Goal: Task Accomplishment & Management: Use online tool/utility

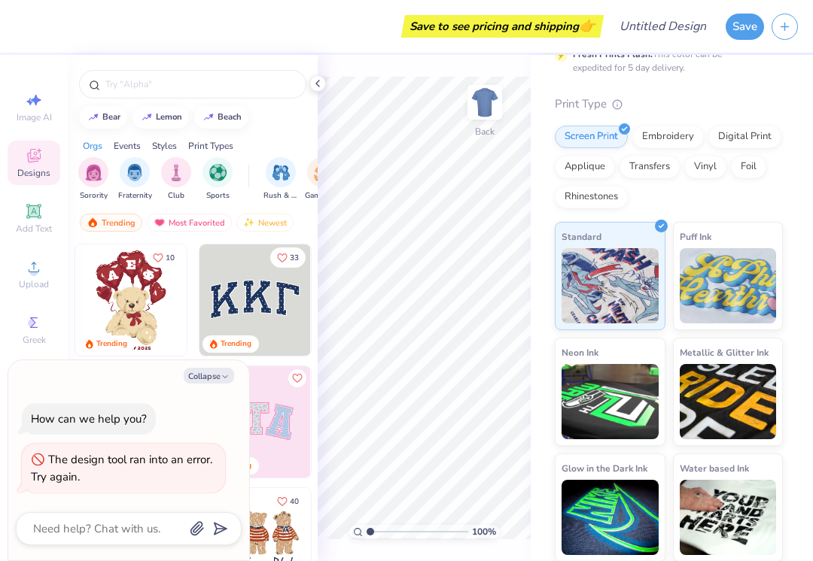
scroll to position [129, 0]
click at [756, 502] on img at bounding box center [728, 517] width 97 height 75
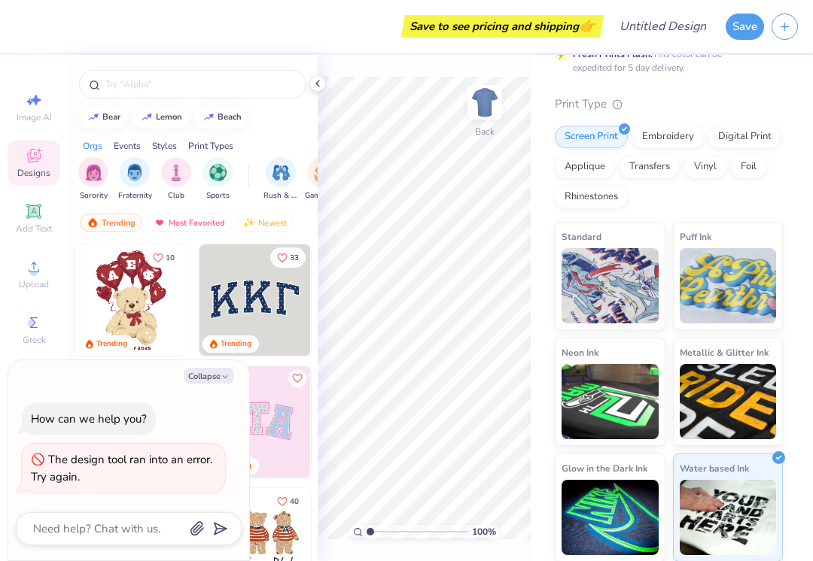
click at [206, 378] on button "Collapse" at bounding box center [209, 376] width 50 height 16
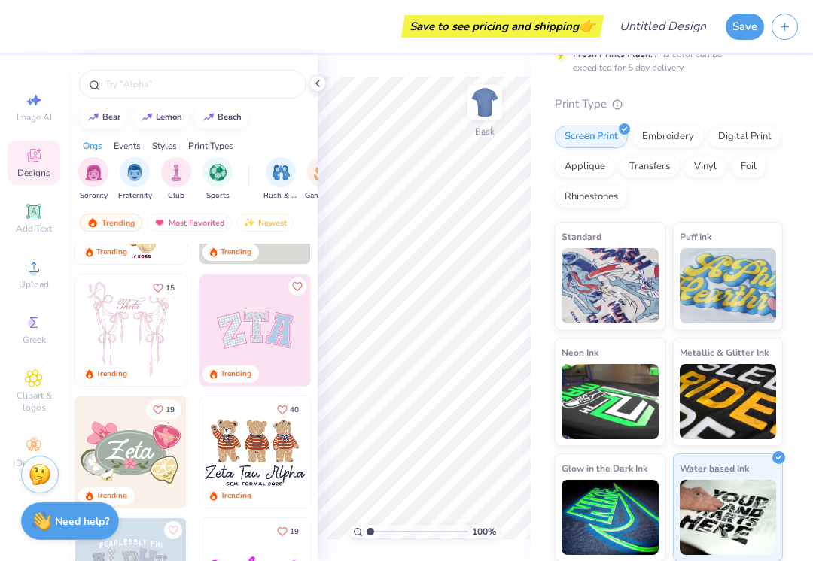
scroll to position [99, 0]
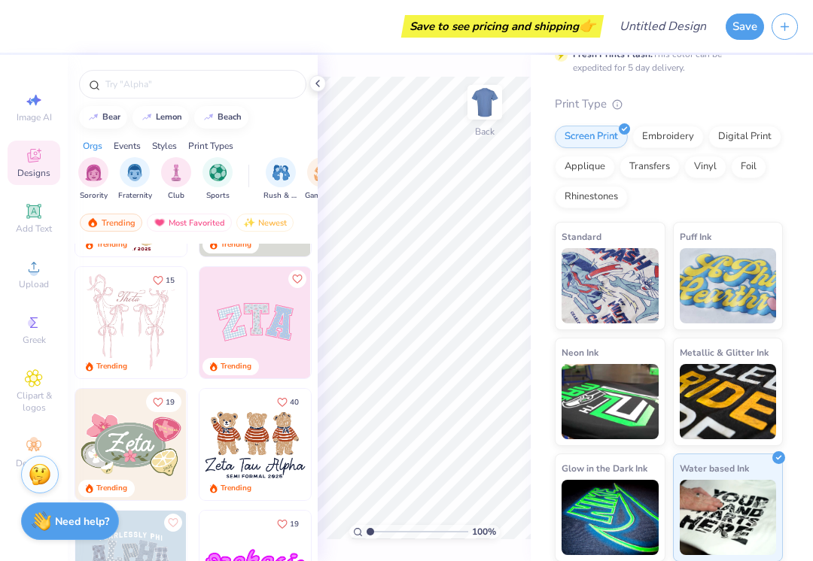
click at [108, 323] on img at bounding box center [130, 322] width 111 height 111
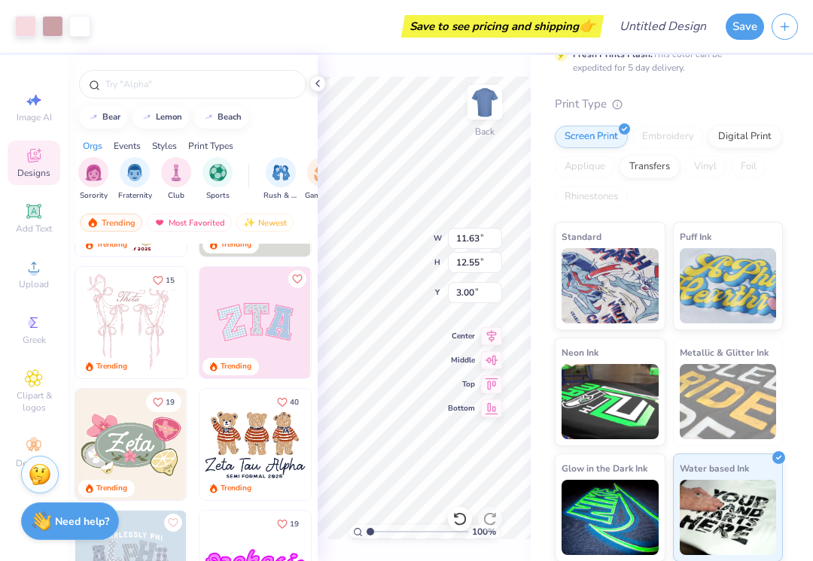
click at [482, 102] on img at bounding box center [485, 102] width 30 height 30
click at [491, 110] on img at bounding box center [485, 102] width 30 height 30
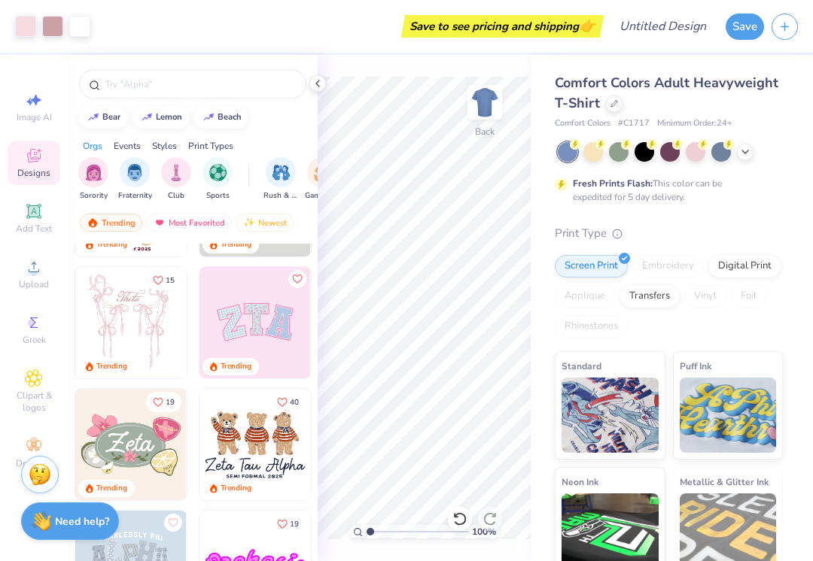
scroll to position [0, 0]
click at [591, 147] on div at bounding box center [593, 152] width 20 height 20
click at [618, 150] on div at bounding box center [619, 152] width 20 height 20
click at [594, 147] on div at bounding box center [593, 152] width 20 height 20
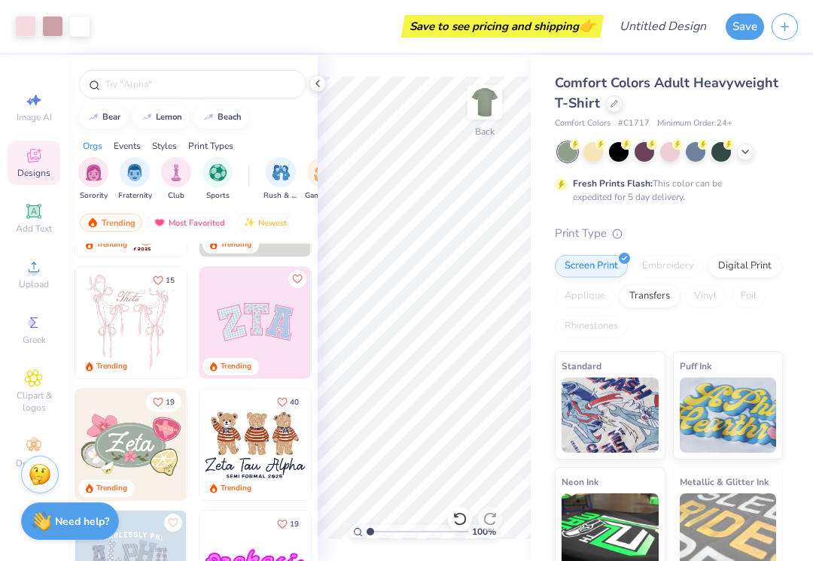
click at [646, 149] on div at bounding box center [644, 152] width 20 height 20
click at [671, 144] on div at bounding box center [670, 152] width 20 height 20
click at [580, 146] on circle at bounding box center [575, 144] width 11 height 11
click at [674, 153] on div at bounding box center [670, 152] width 20 height 20
click at [692, 154] on div at bounding box center [696, 152] width 20 height 20
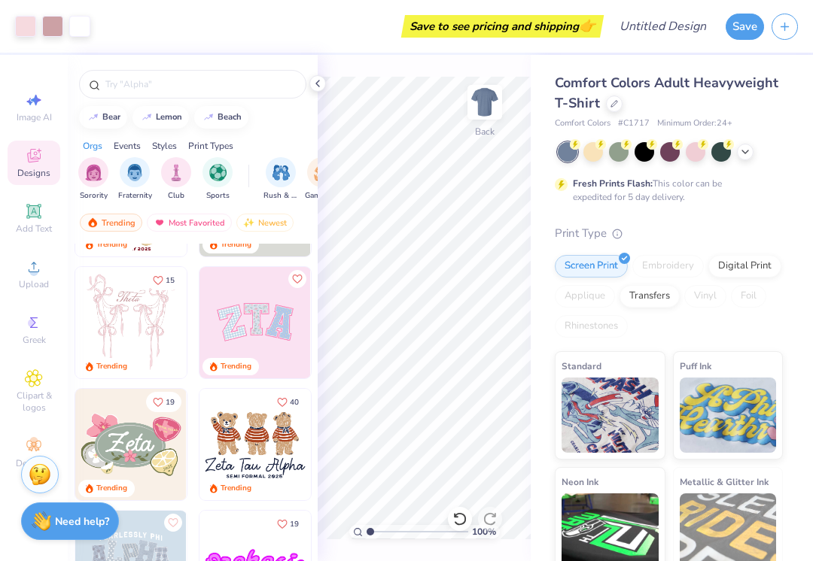
click at [722, 147] on div at bounding box center [721, 152] width 20 height 20
click at [750, 147] on icon at bounding box center [745, 152] width 12 height 12
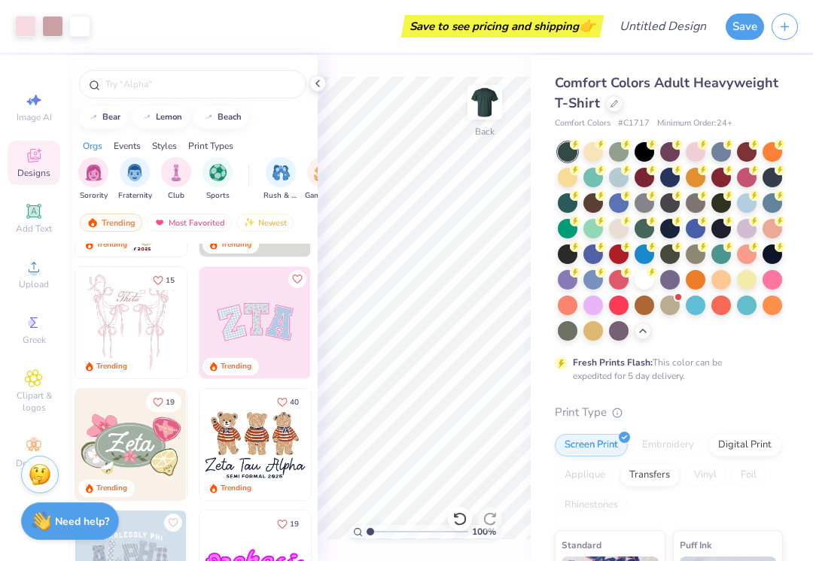
click at [672, 303] on div at bounding box center [670, 306] width 20 height 20
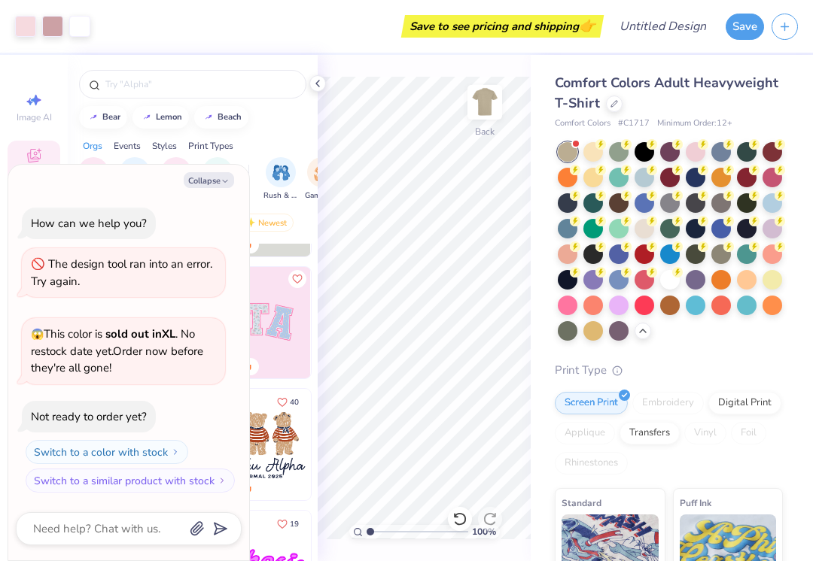
click at [620, 302] on div at bounding box center [619, 306] width 20 height 20
click at [595, 303] on div at bounding box center [593, 306] width 20 height 20
click at [577, 302] on div at bounding box center [568, 306] width 20 height 20
click at [646, 227] on div at bounding box center [644, 229] width 20 height 20
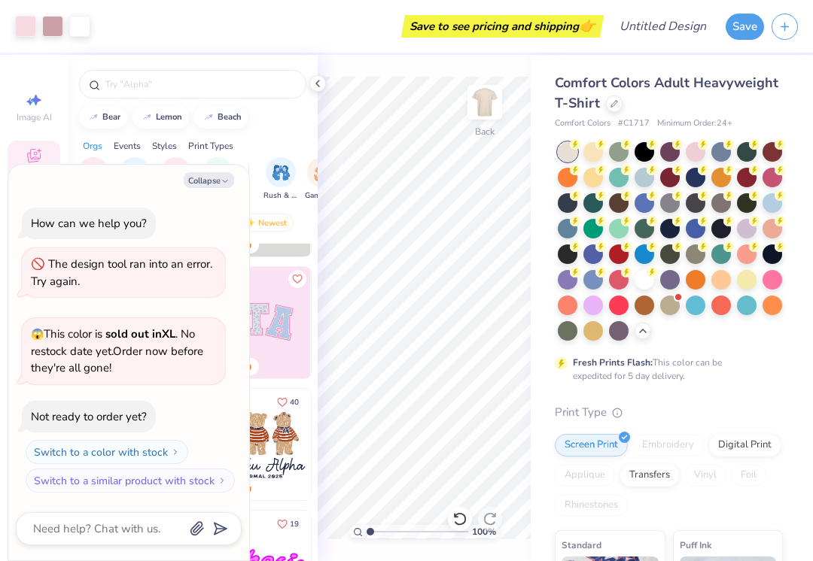
click at [216, 184] on button "Collapse" at bounding box center [209, 180] width 50 height 16
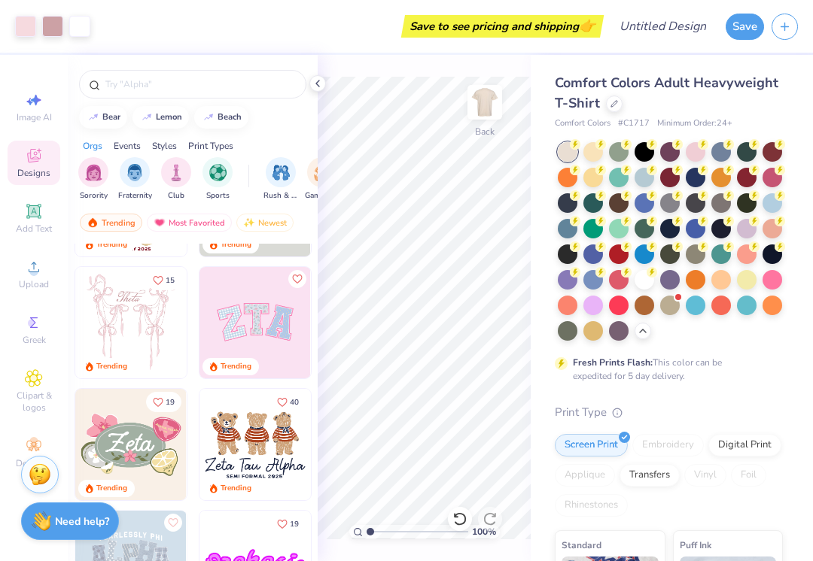
type textarea "x"
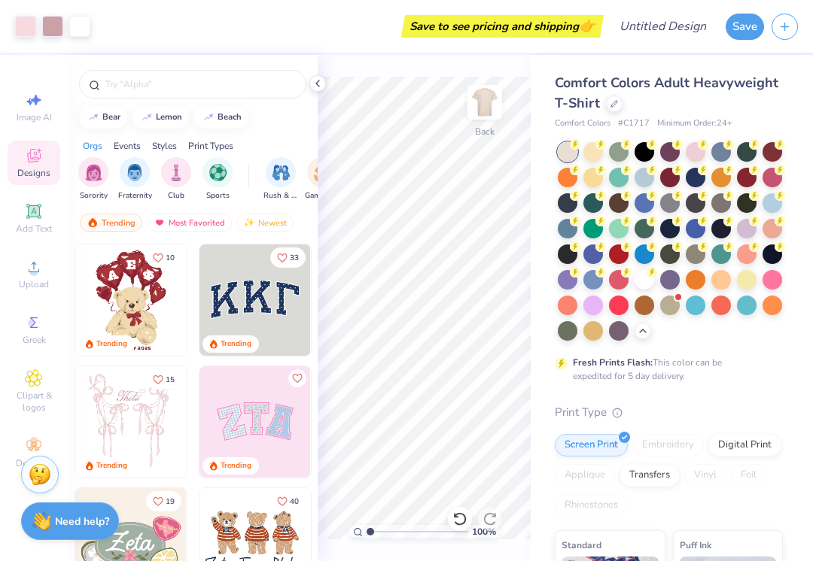
click at [617, 98] on div at bounding box center [614, 104] width 17 height 17
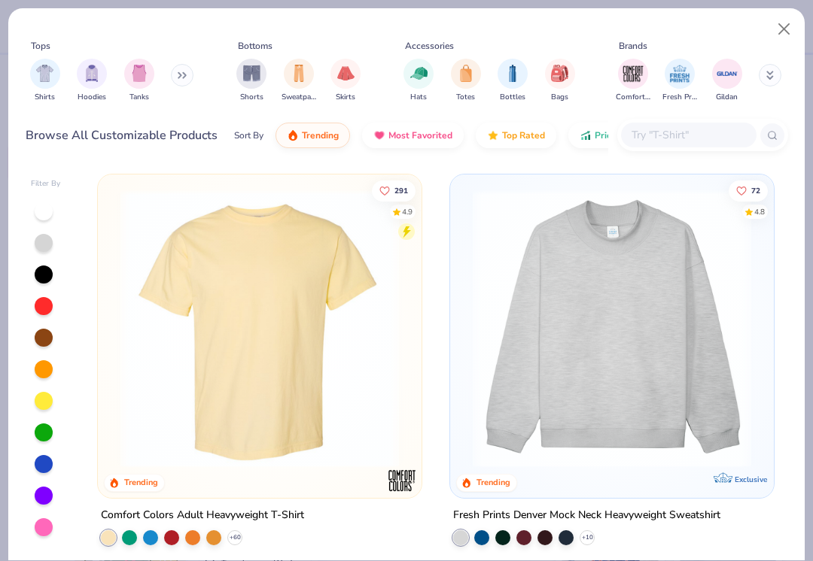
click at [181, 81] on button at bounding box center [182, 75] width 23 height 23
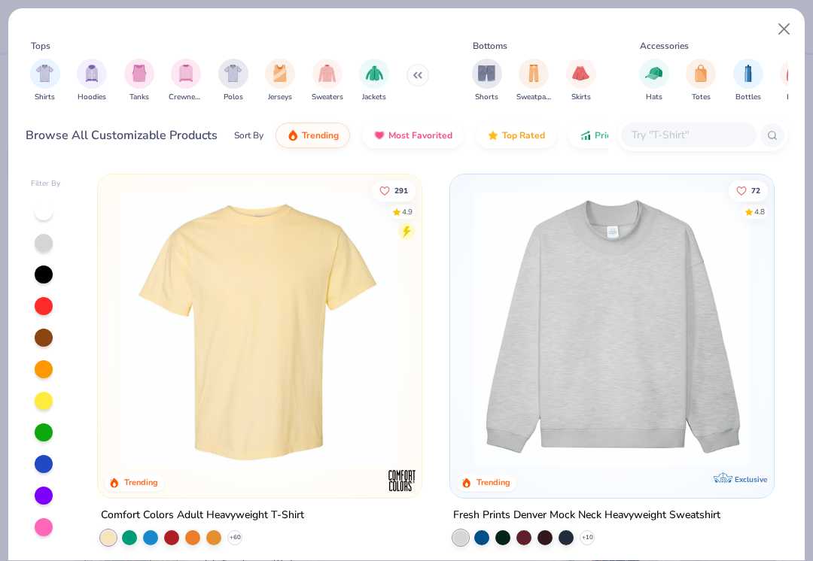
click at [145, 78] on img "filter for Tanks" at bounding box center [139, 73] width 17 height 17
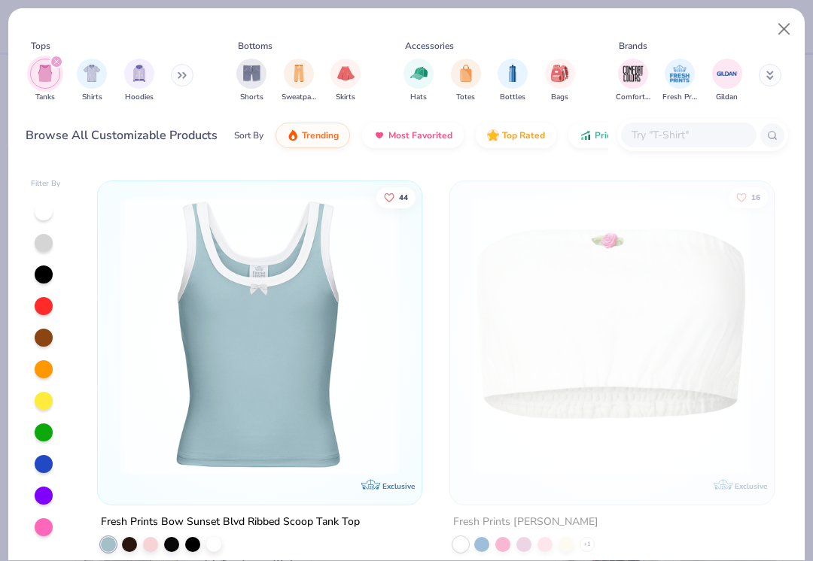
scroll to position [6360, 0]
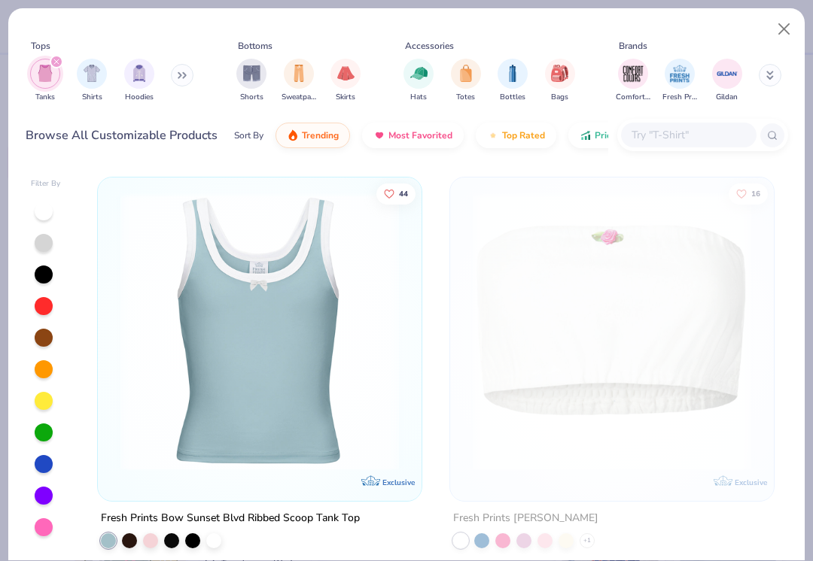
click at [193, 372] on img at bounding box center [259, 332] width 293 height 278
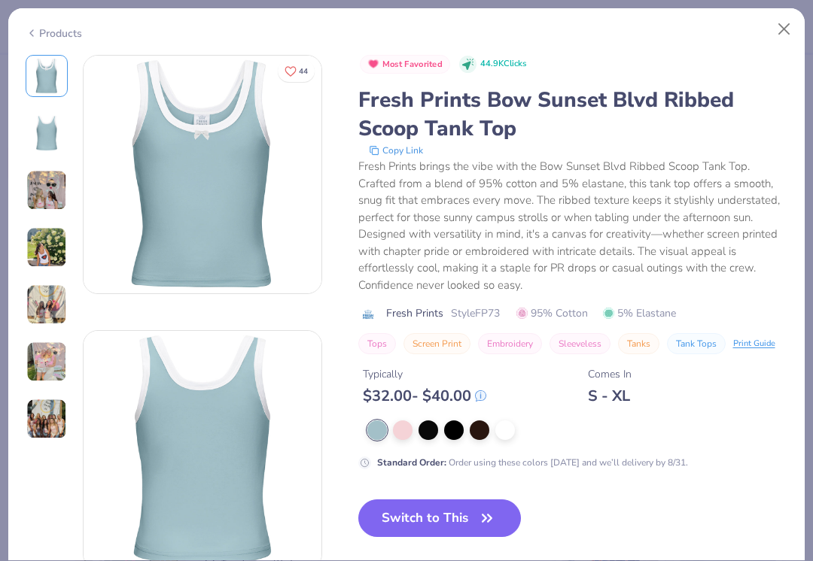
click at [403, 428] on div at bounding box center [403, 431] width 20 height 20
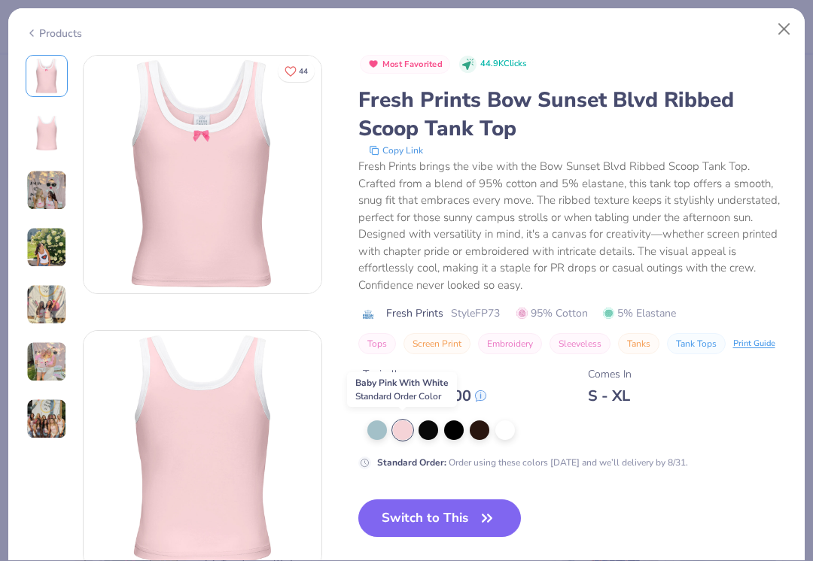
click at [512, 434] on div at bounding box center [505, 431] width 20 height 20
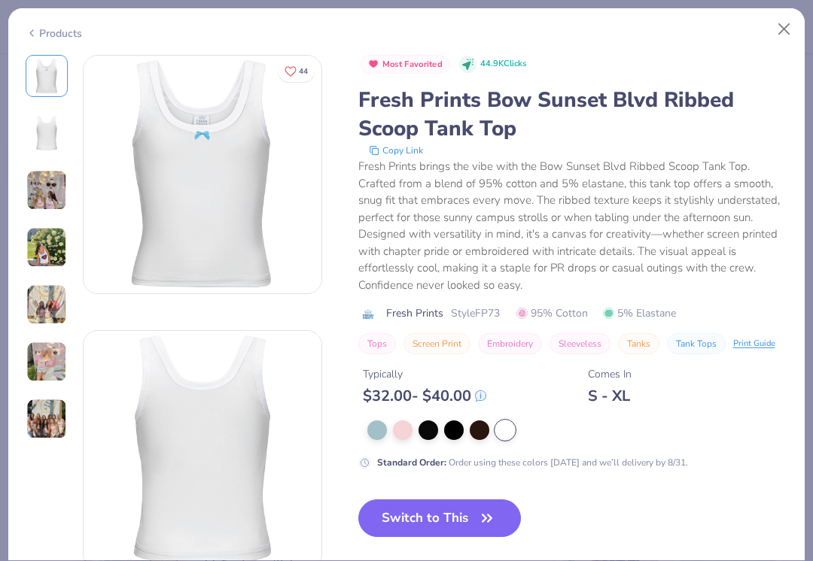
click at [430, 438] on div "Standard Order : Order using these colors [DATE] and we’ll delivery by 8/31." at bounding box center [573, 445] width 430 height 49
click at [781, 25] on button "Close" at bounding box center [784, 29] width 29 height 29
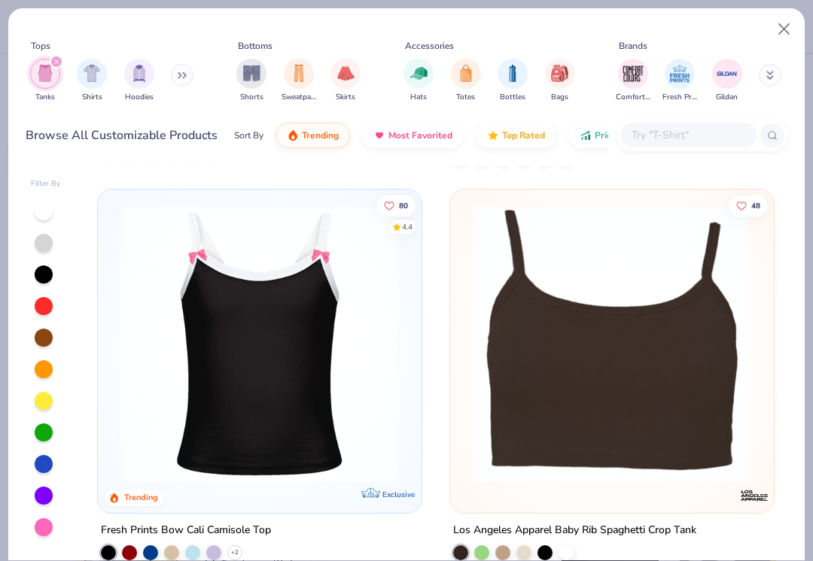
scroll to position [1577, 0]
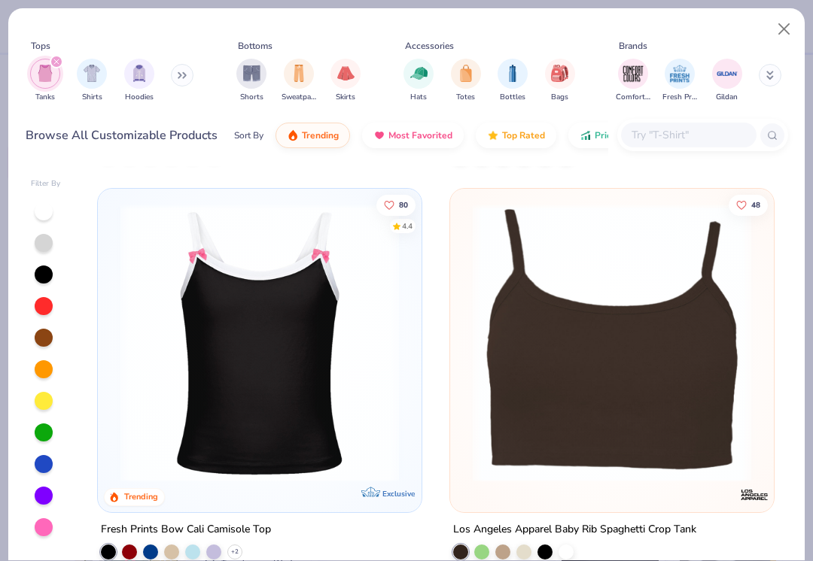
click at [181, 390] on img at bounding box center [259, 343] width 293 height 278
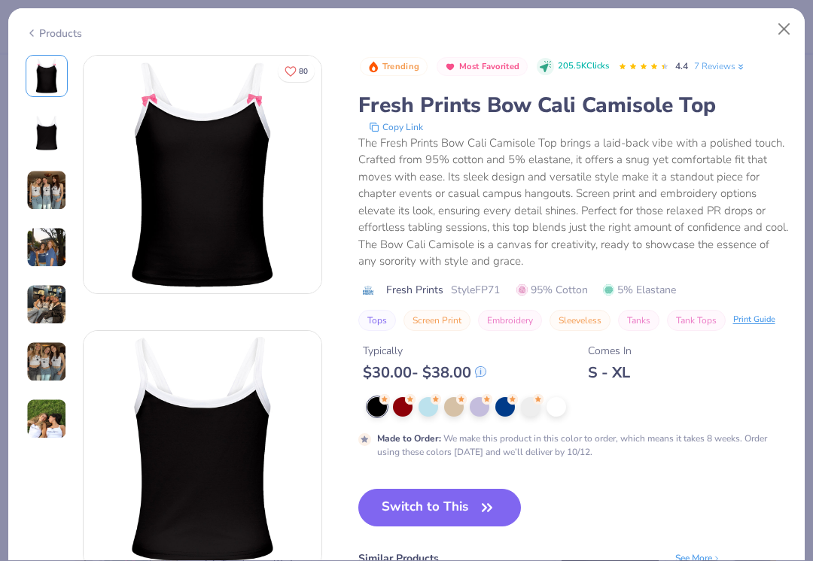
click at [44, 415] on img at bounding box center [46, 419] width 41 height 41
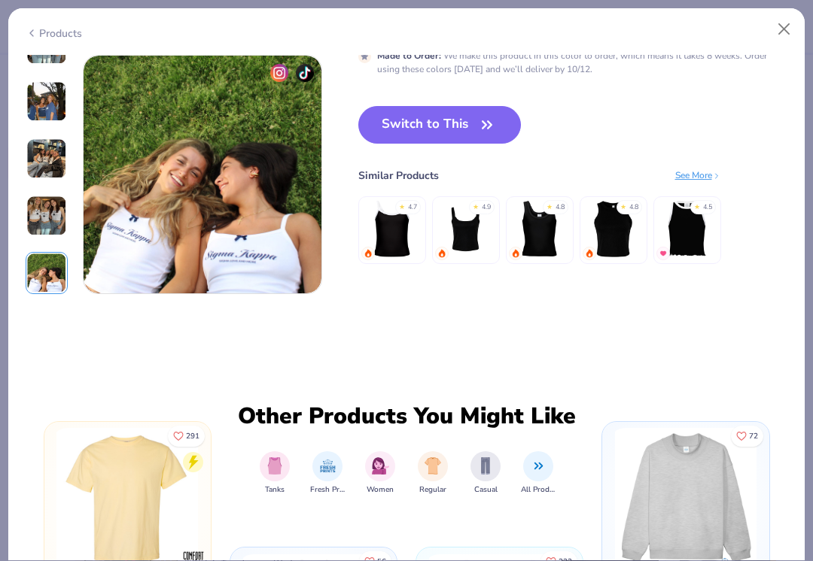
click at [41, 226] on img at bounding box center [46, 216] width 41 height 41
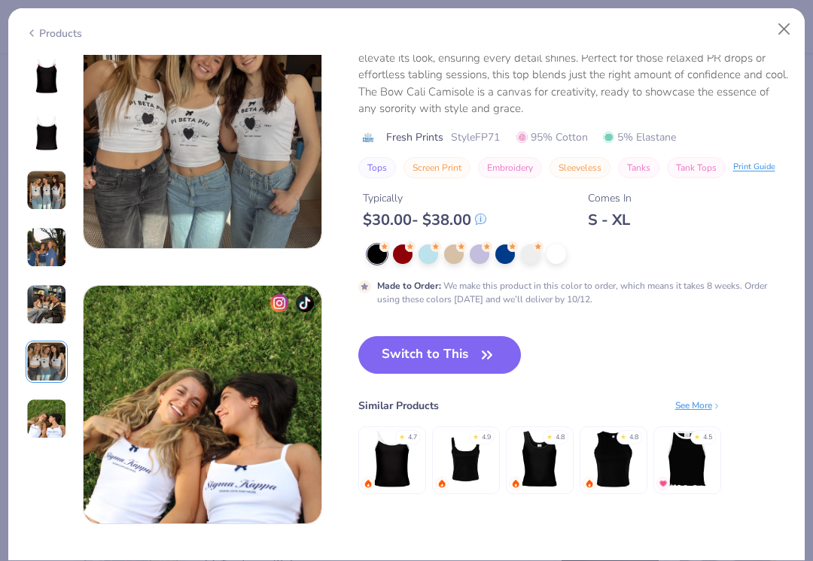
scroll to position [1377, 0]
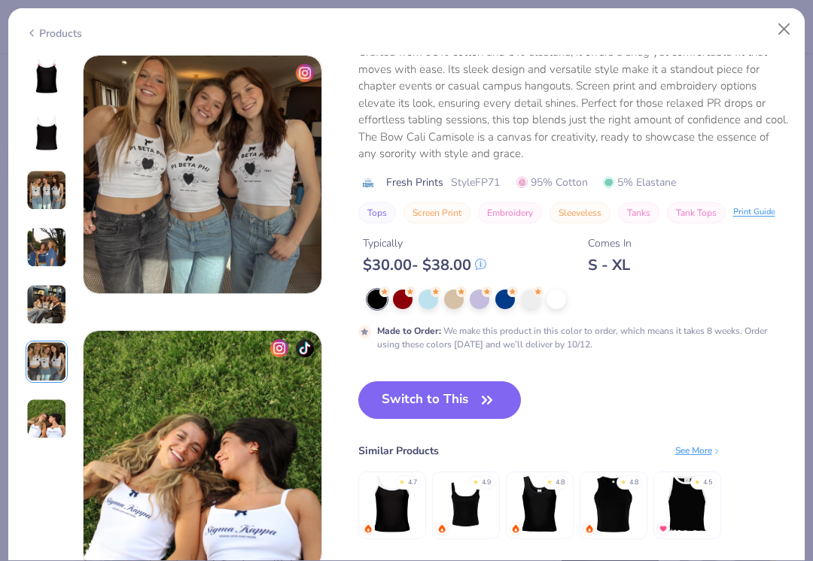
click at [38, 310] on img at bounding box center [46, 304] width 41 height 41
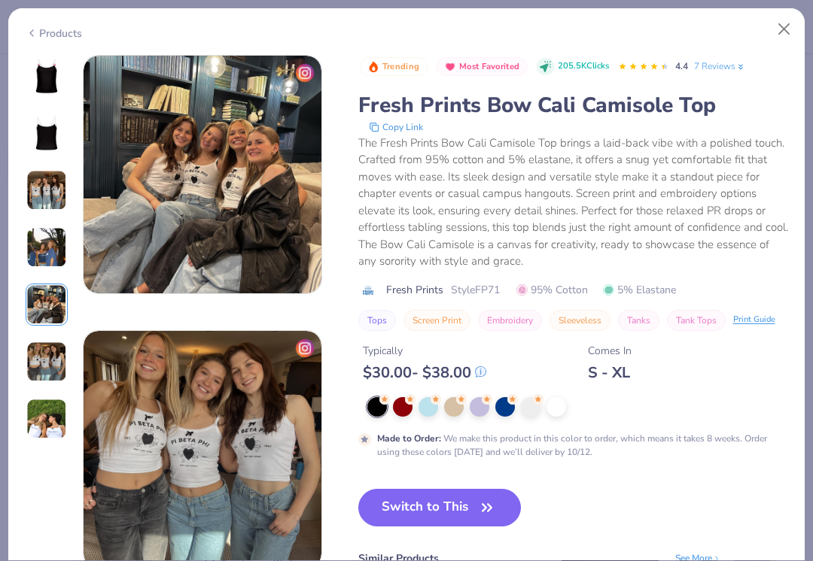
click at [42, 243] on img at bounding box center [46, 247] width 41 height 41
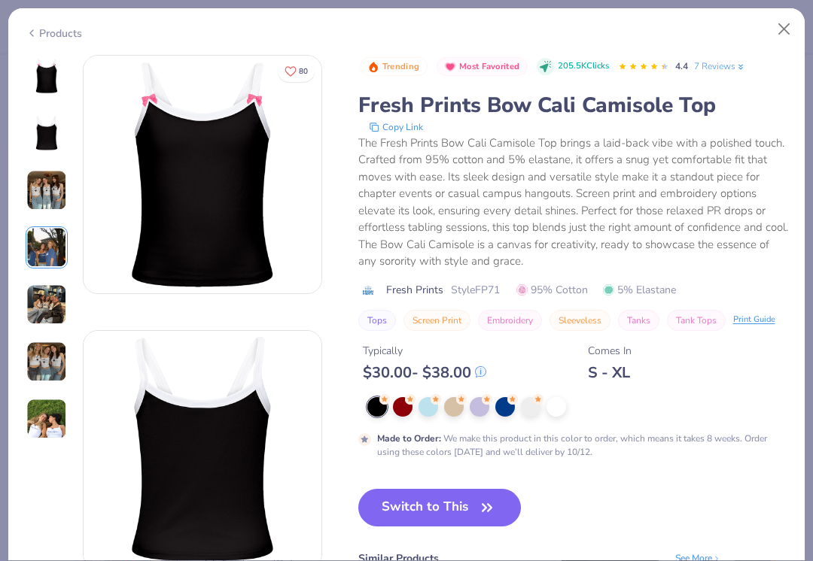
scroll to position [0, 0]
click at [559, 409] on div at bounding box center [556, 407] width 20 height 20
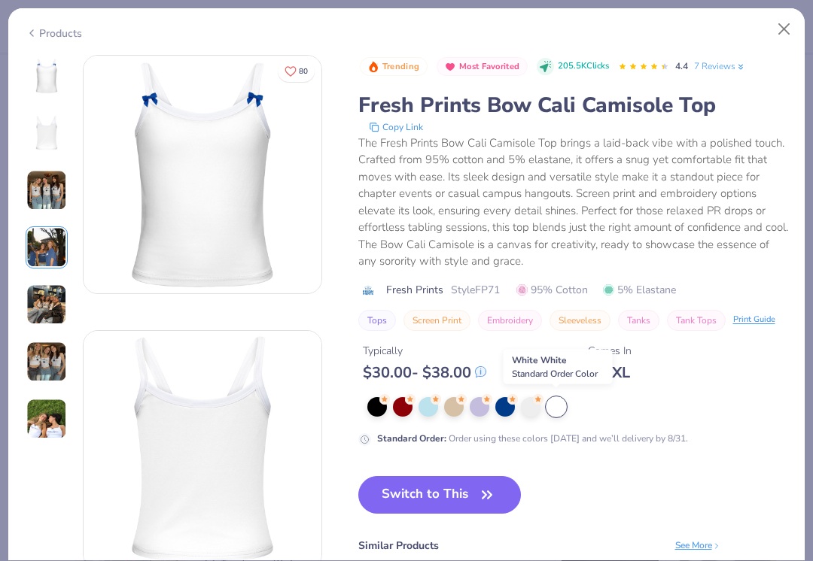
click at [476, 485] on icon "button" at bounding box center [486, 495] width 21 height 21
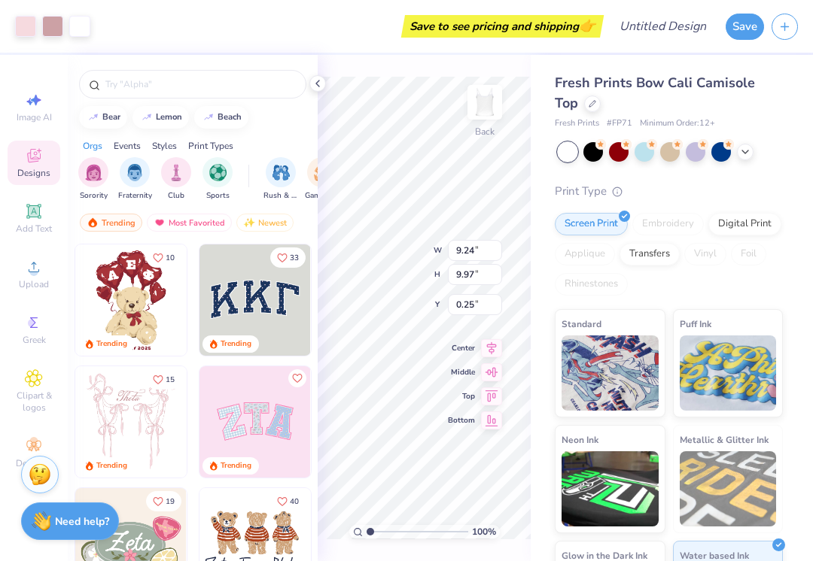
click at [97, 412] on img at bounding box center [130, 421] width 111 height 111
type input "8.23"
type input "8.88"
click at [459, 527] on div at bounding box center [460, 519] width 24 height 24
type input "2.56"
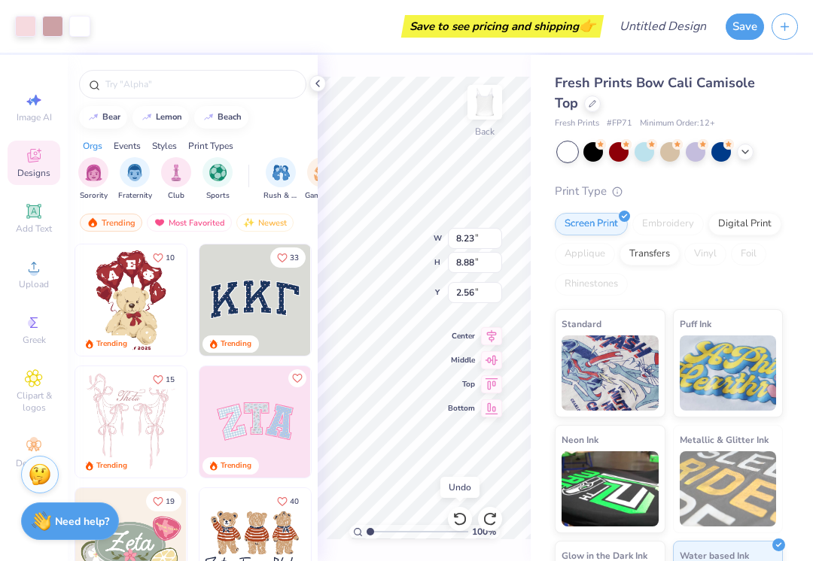
click at [449, 520] on div at bounding box center [460, 519] width 24 height 24
click at [23, 29] on div at bounding box center [25, 26] width 21 height 21
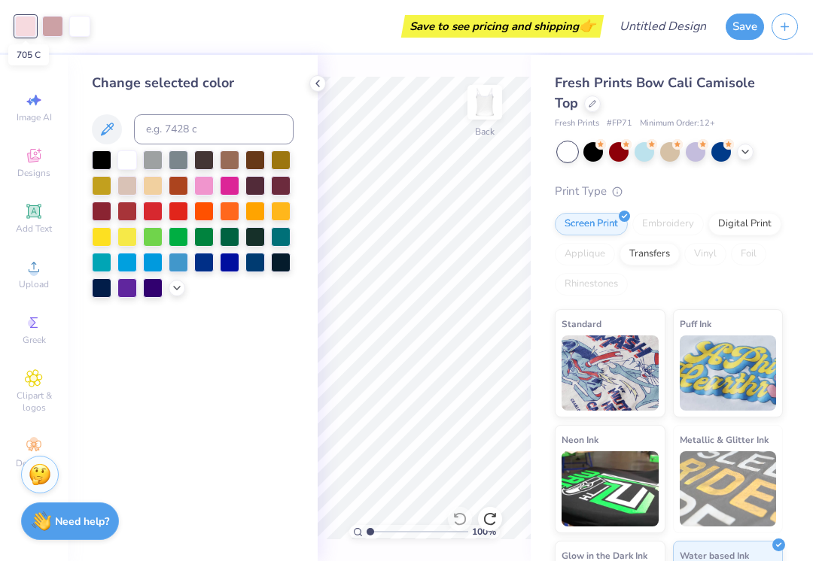
click at [106, 132] on icon at bounding box center [107, 129] width 18 height 18
click at [102, 131] on icon at bounding box center [107, 129] width 18 height 18
click at [36, 328] on icon at bounding box center [34, 323] width 8 height 11
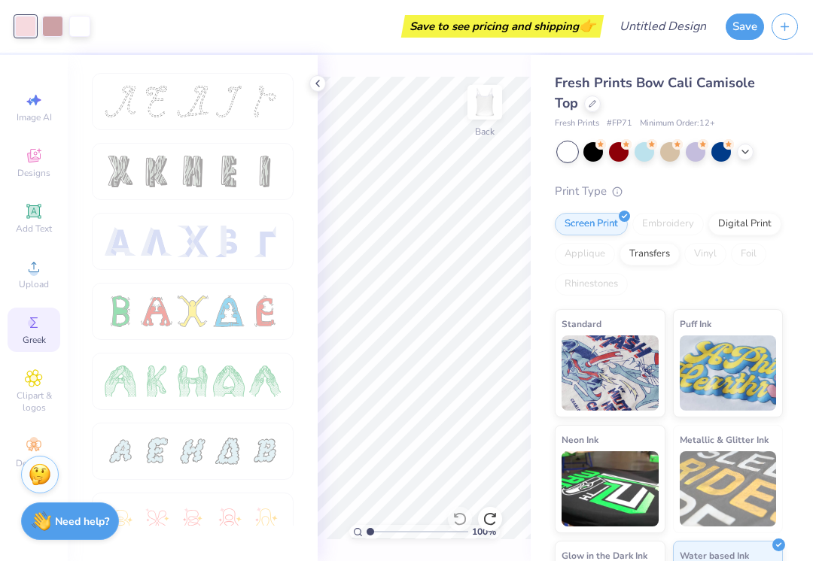
click at [67, 518] on strong "Need help?" at bounding box center [82, 522] width 54 height 14
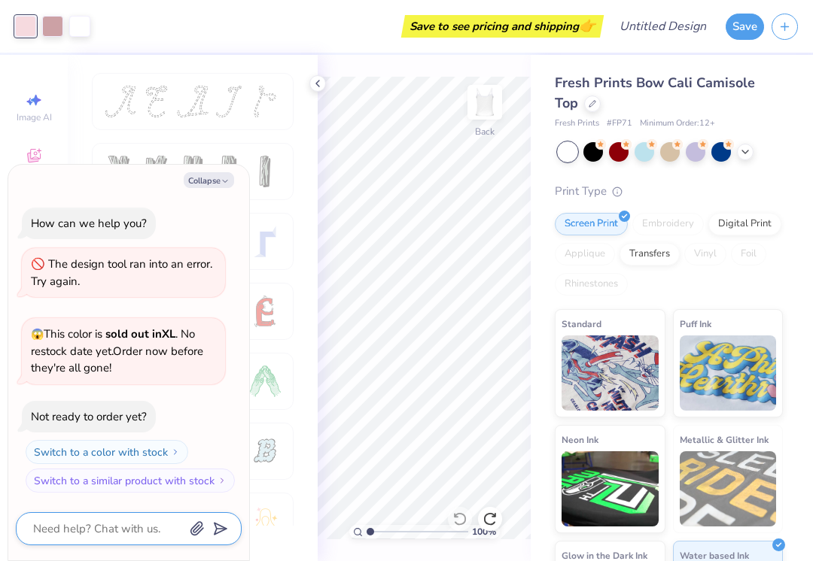
click at [54, 527] on textarea at bounding box center [108, 529] width 153 height 20
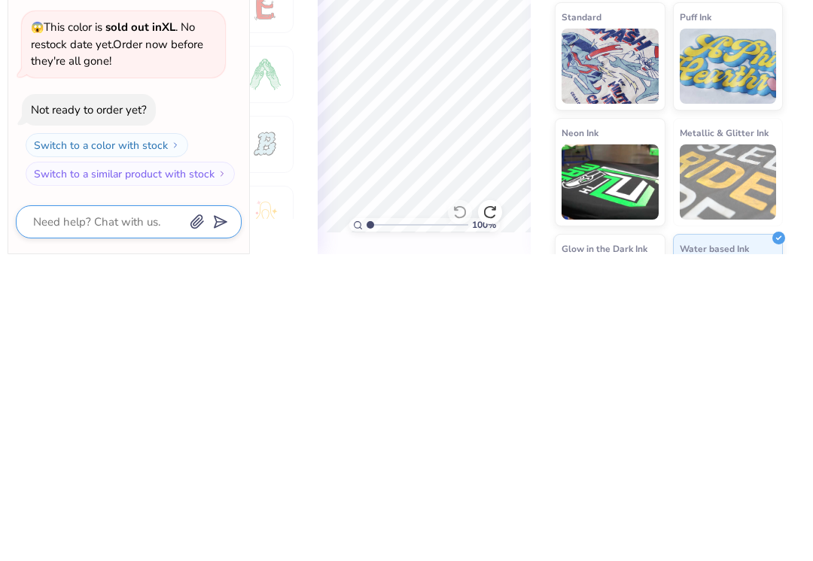
type textarea "x"
type textarea "D"
type textarea "x"
type textarea "De"
type textarea "x"
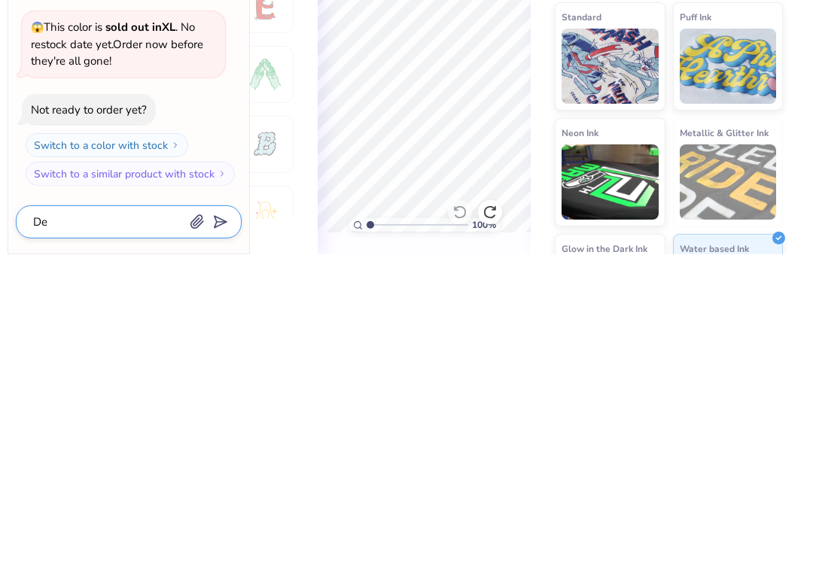
type textarea "Del"
type textarea "x"
type textarea "Dele"
type textarea "x"
type textarea "Delet"
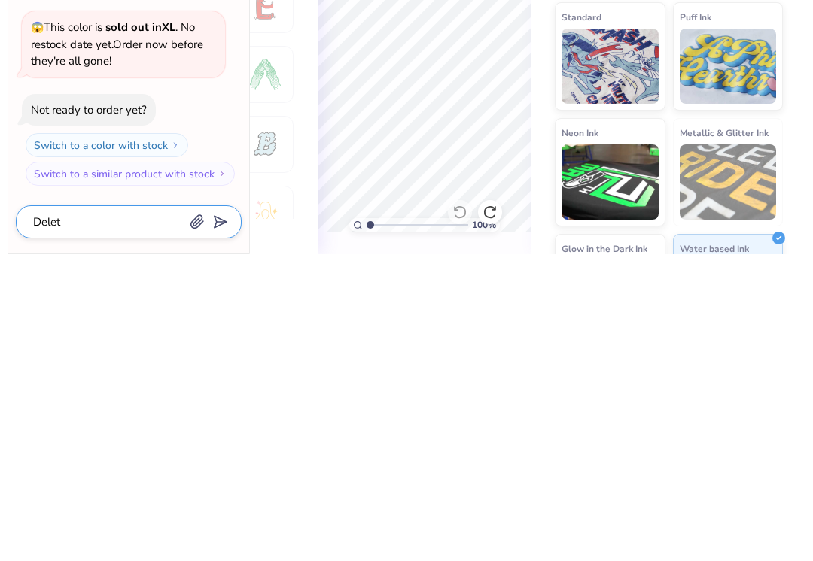
type textarea "x"
type textarea "Delete"
type textarea "x"
type textarea "Delete t"
type textarea "x"
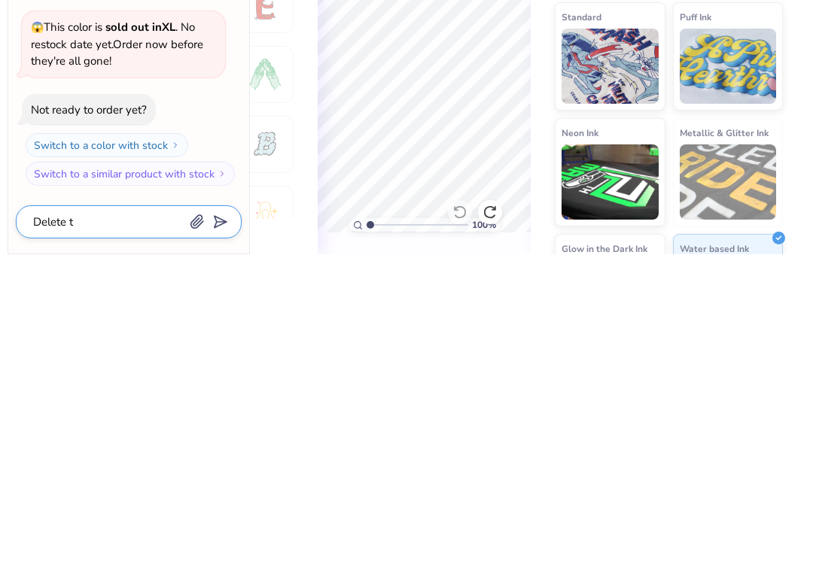
type textarea "Delete th"
type textarea "x"
type textarea "Delete the"
type textarea "x"
type textarea "Delete the"
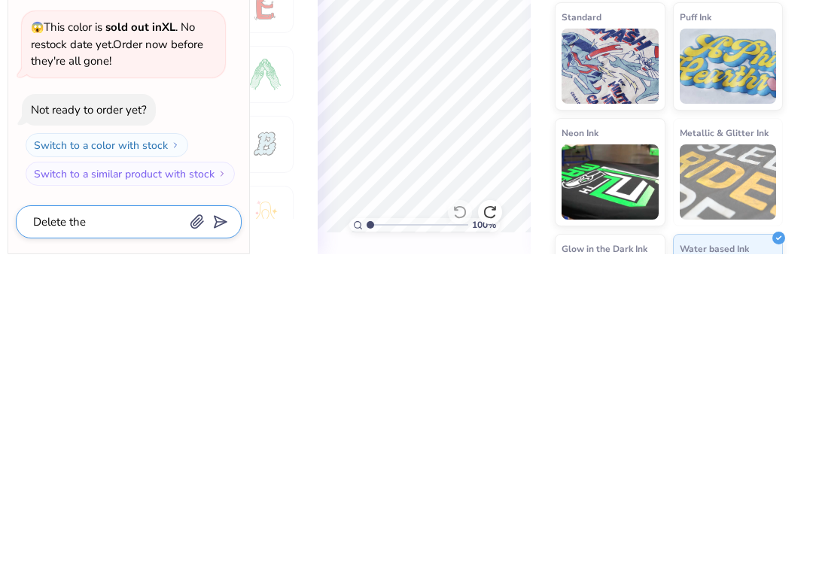
type textarea "x"
type textarea "Delete the c"
type textarea "x"
type textarea "Delete the cu"
type textarea "x"
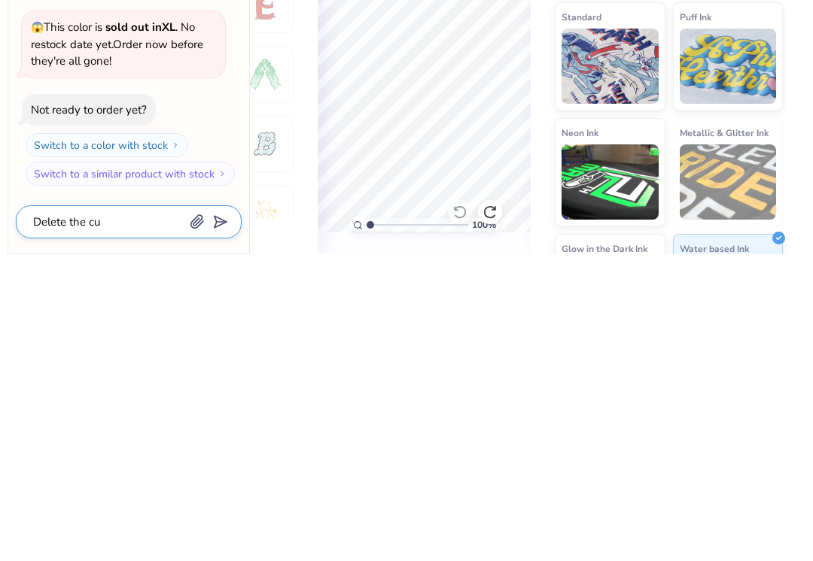
type textarea "Delete the cur"
type textarea "x"
type textarea "Delete the curr"
type textarea "x"
type textarea "Delete the curre"
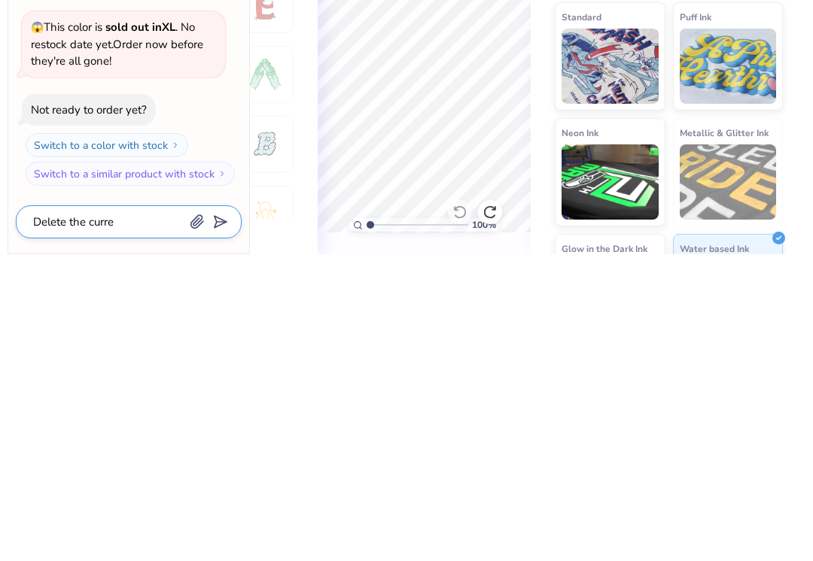
type textarea "x"
type textarea "Delete the curren"
type textarea "x"
type textarea "Delete the current"
type textarea "x"
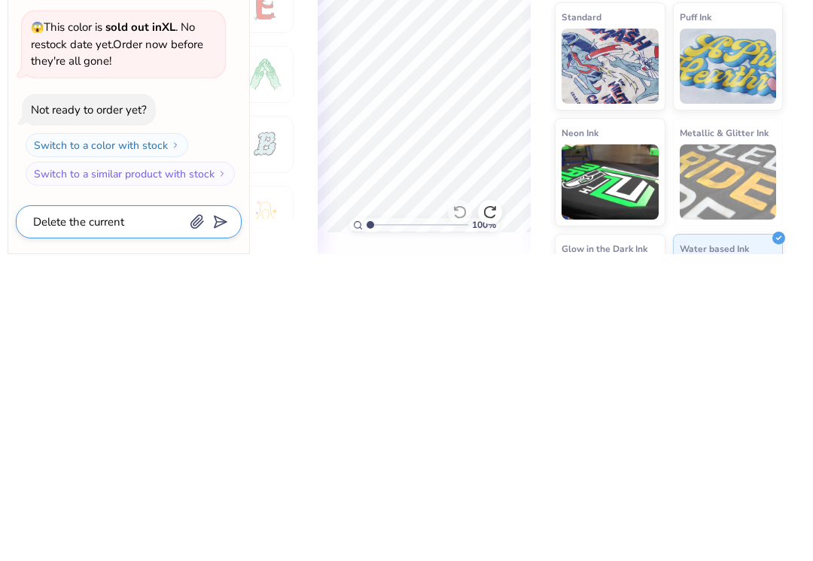
type textarea "Delete the current d"
type textarea "x"
type textarea "Delete the current d"
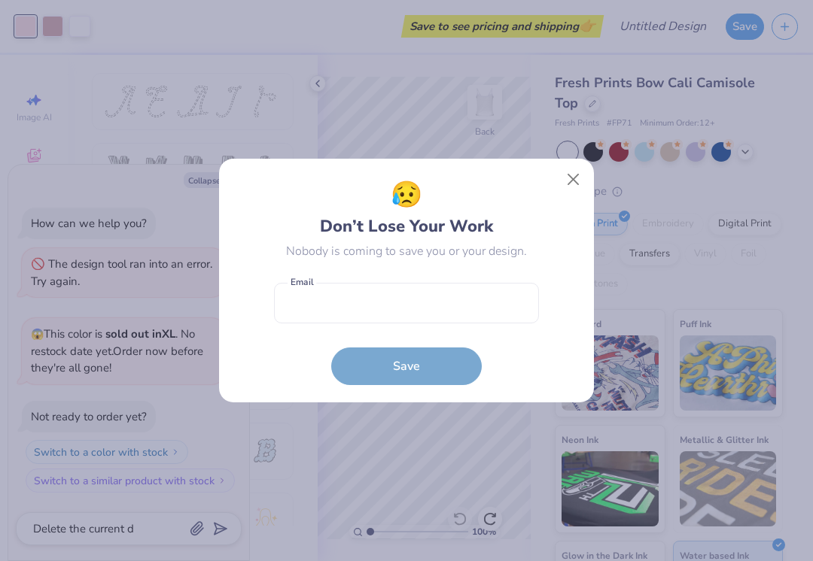
click at [582, 172] on button "Close" at bounding box center [573, 180] width 29 height 29
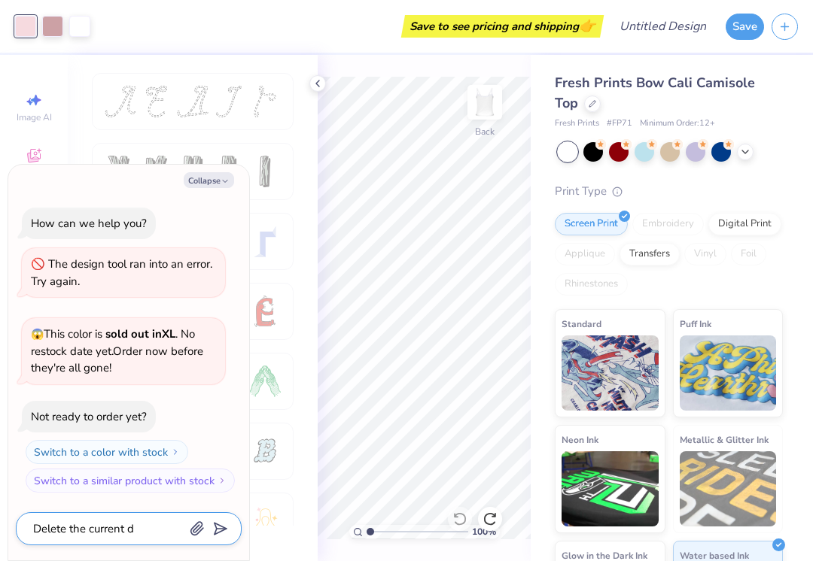
click at [143, 529] on textarea "Delete the current d" at bounding box center [108, 529] width 153 height 20
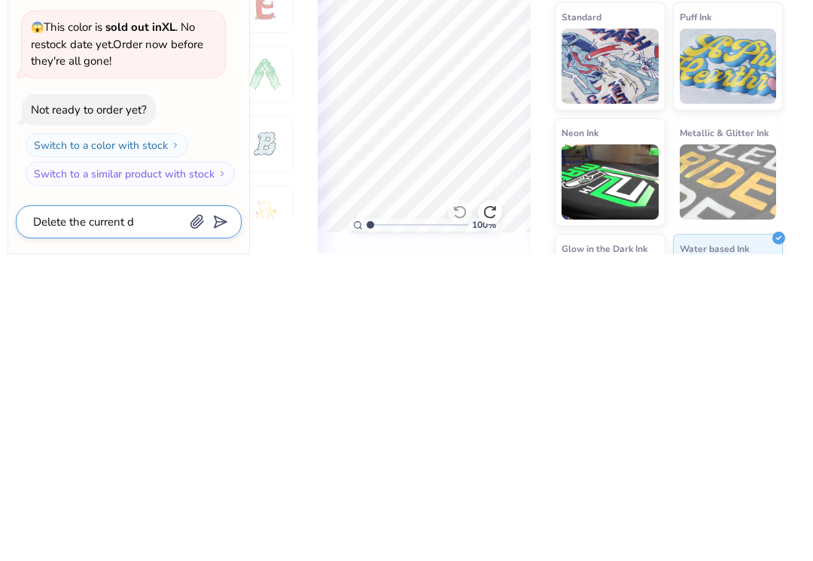
type textarea "x"
type textarea "Delete the current"
type textarea "x"
type textarea "Delete the current"
type textarea "x"
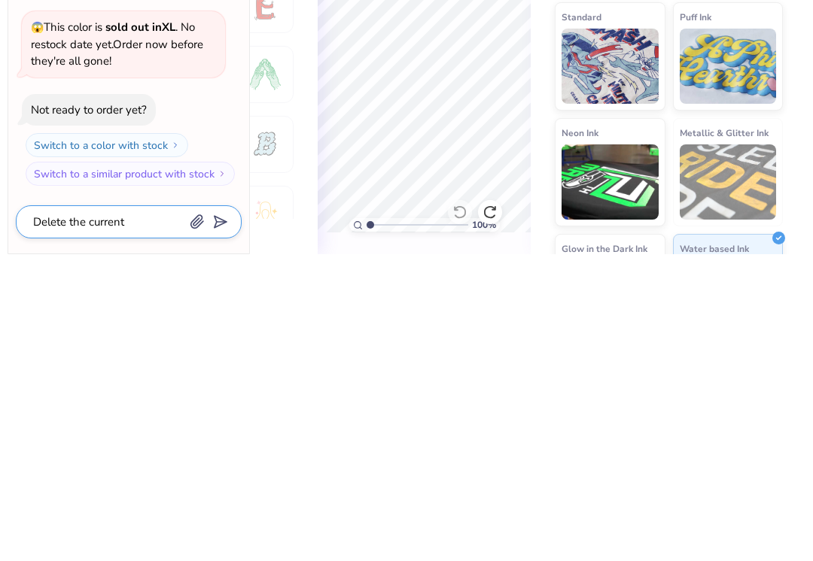
type textarea "Delete the curren"
type textarea "x"
type textarea "Delete the curre"
type textarea "x"
type textarea "Delete the curr"
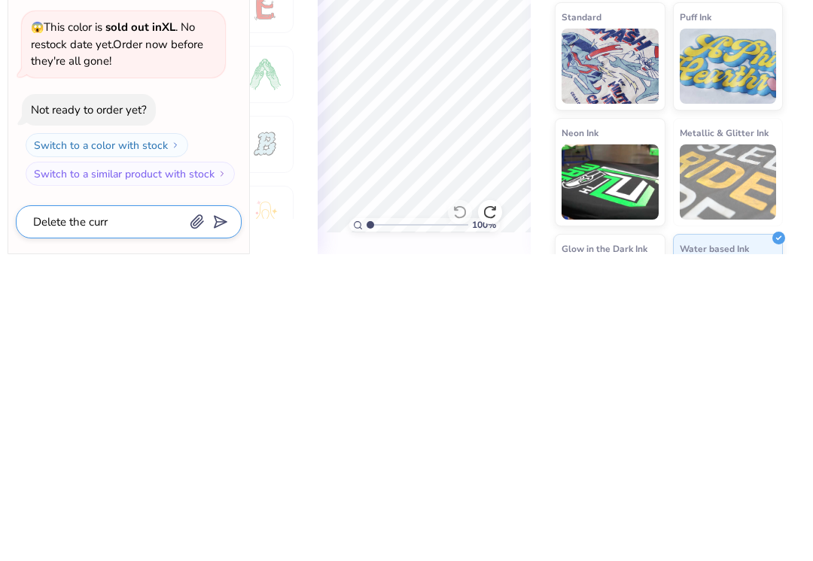
type textarea "x"
type textarea "Delete the cur"
type textarea "x"
type textarea "Delete the cu"
type textarea "x"
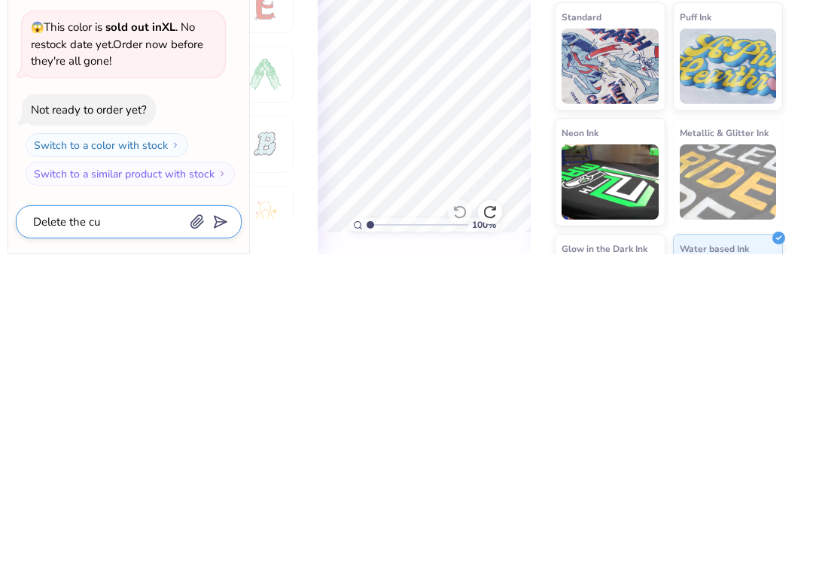
type textarea "Delete the c"
type textarea "x"
type textarea "Delete the"
type textarea "x"
type textarea "Delete th"
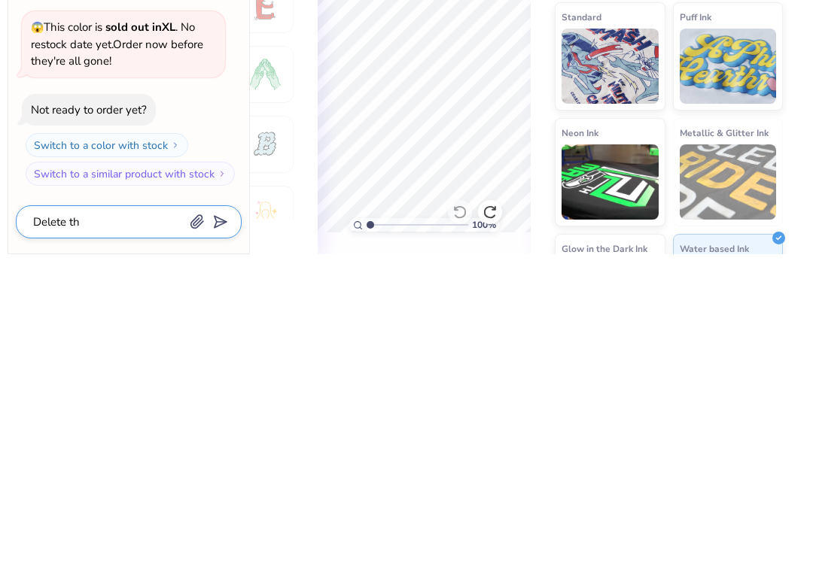
type textarea "x"
type textarea "Delete t"
type textarea "x"
type textarea "Delete"
type textarea "x"
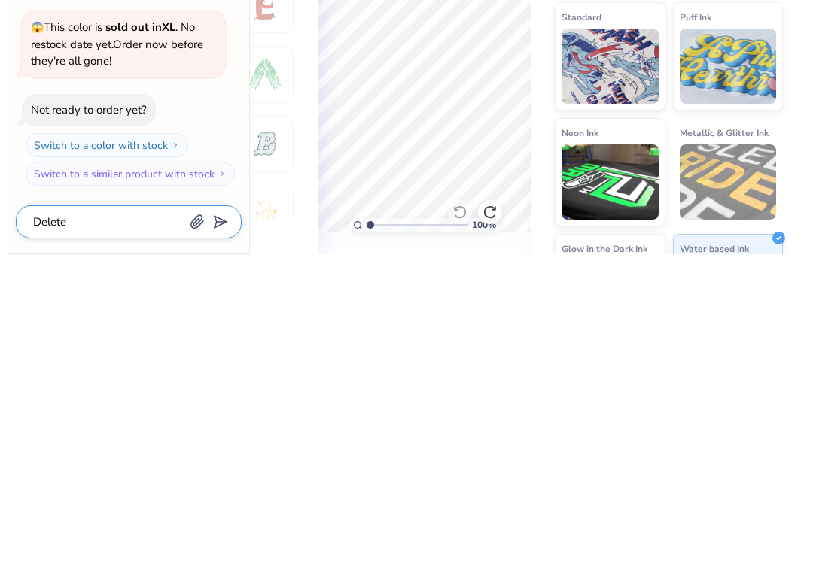
type textarea "Delete"
type textarea "x"
type textarea "Delet"
type textarea "x"
type textarea "Dele"
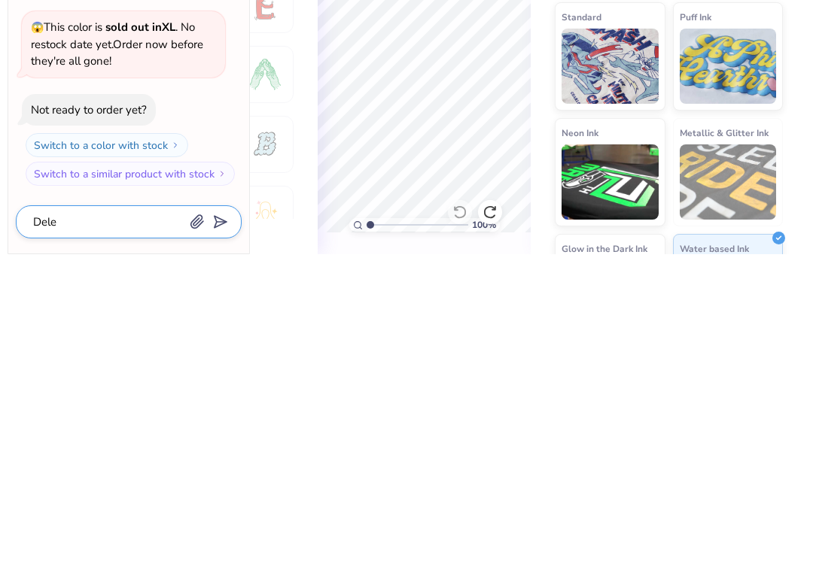
type textarea "x"
type textarea "Del"
type textarea "x"
type textarea "De"
type textarea "x"
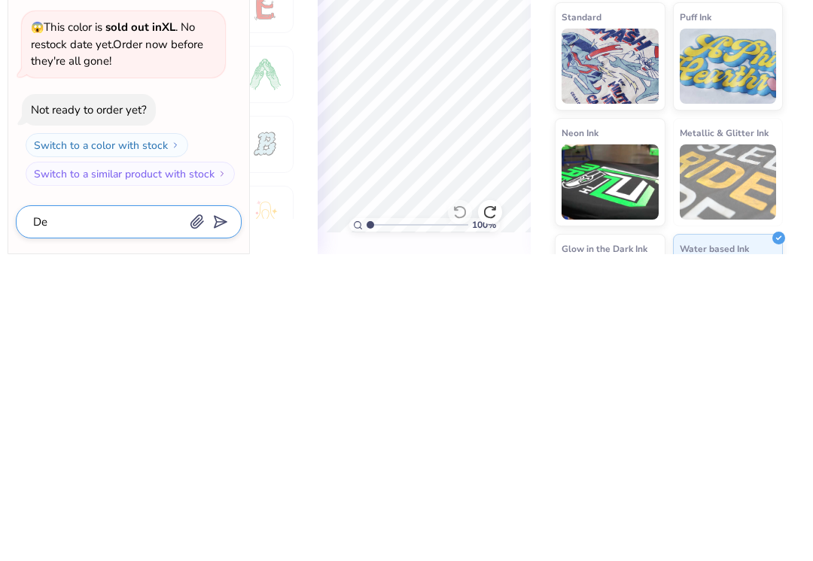
type textarea "D"
type textarea "x"
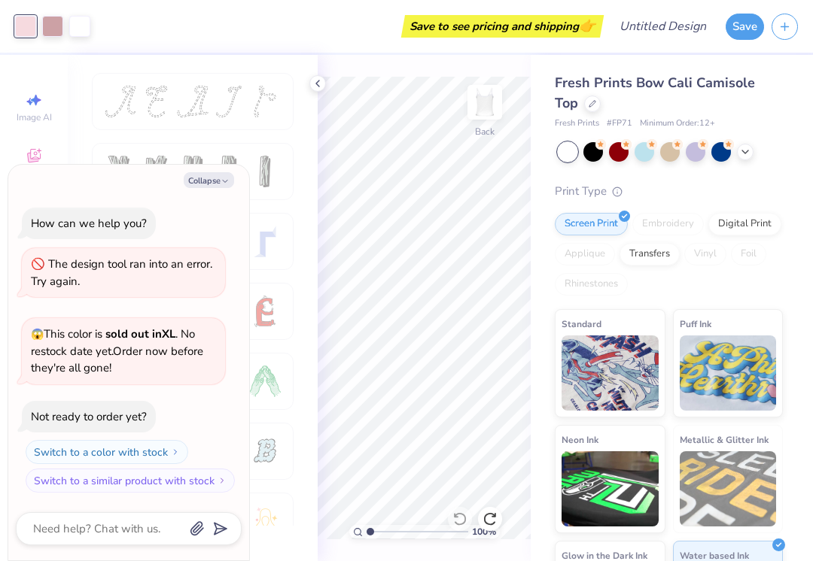
click at [595, 105] on icon at bounding box center [592, 104] width 8 height 8
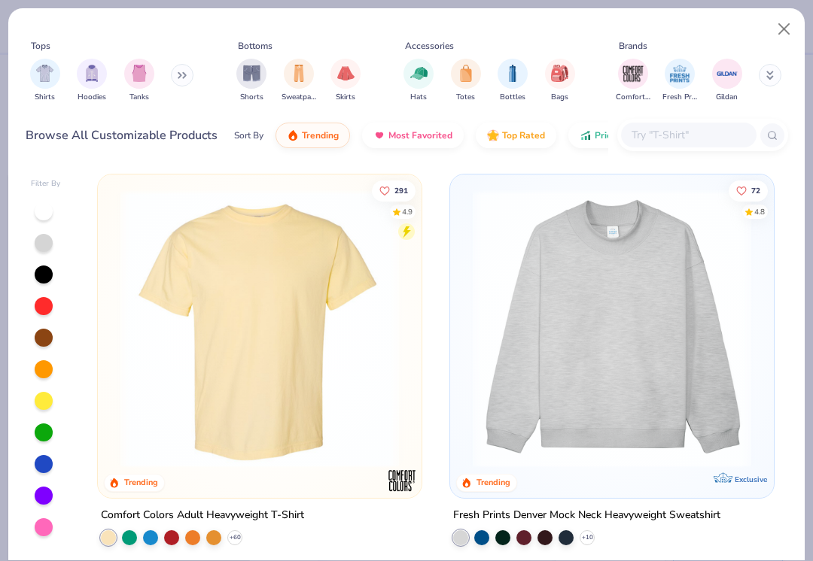
click at [785, 17] on button "Close" at bounding box center [784, 29] width 29 height 29
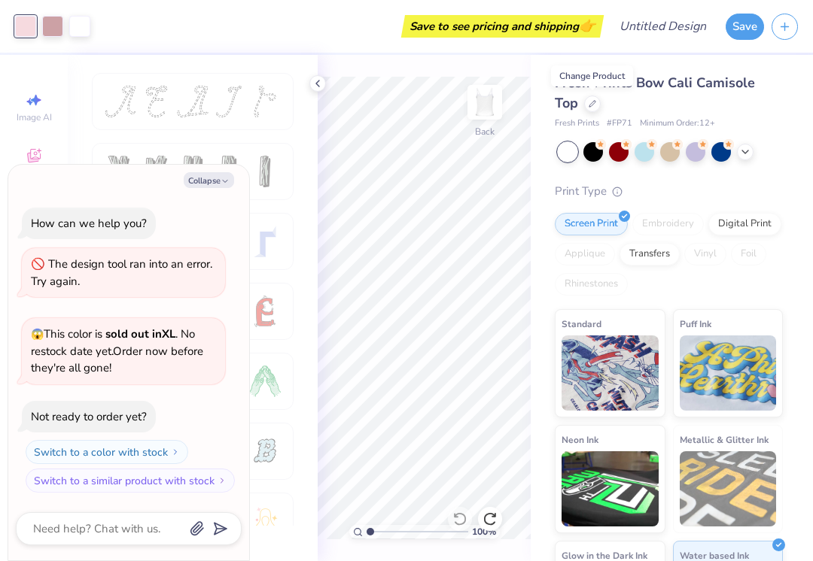
click at [221, 188] on button "Collapse" at bounding box center [209, 180] width 50 height 16
type textarea "x"
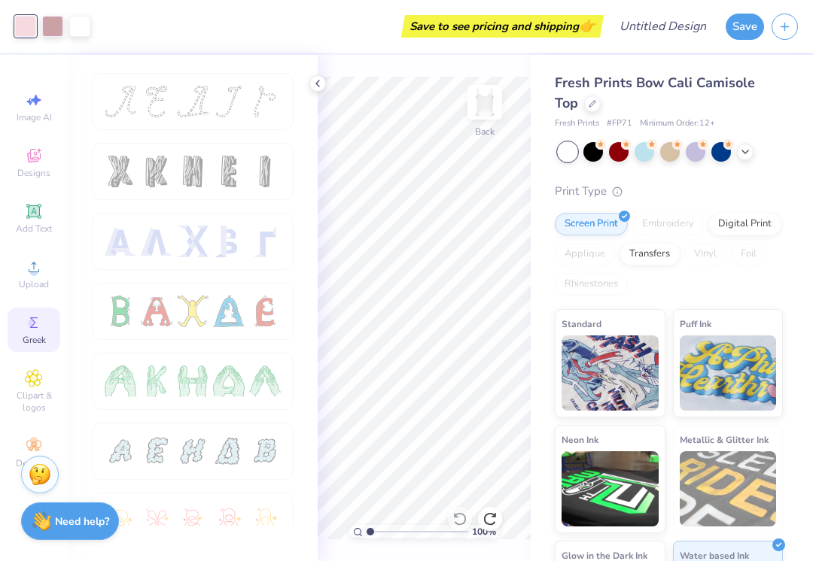
click at [609, 215] on div "Screen Print" at bounding box center [591, 224] width 73 height 23
click at [659, 255] on div "Transfers" at bounding box center [649, 254] width 60 height 23
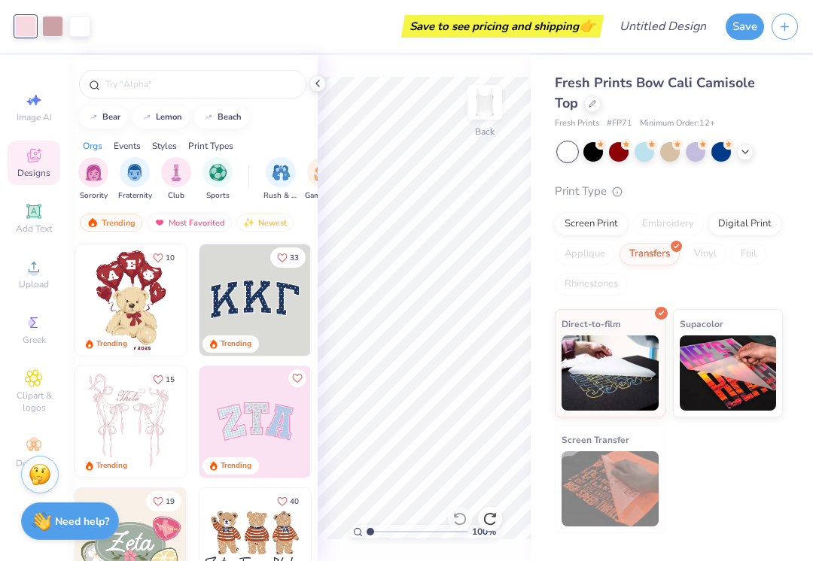
click at [655, 252] on div "Transfers" at bounding box center [649, 254] width 60 height 23
click at [744, 223] on div "Digital Print" at bounding box center [744, 224] width 73 height 23
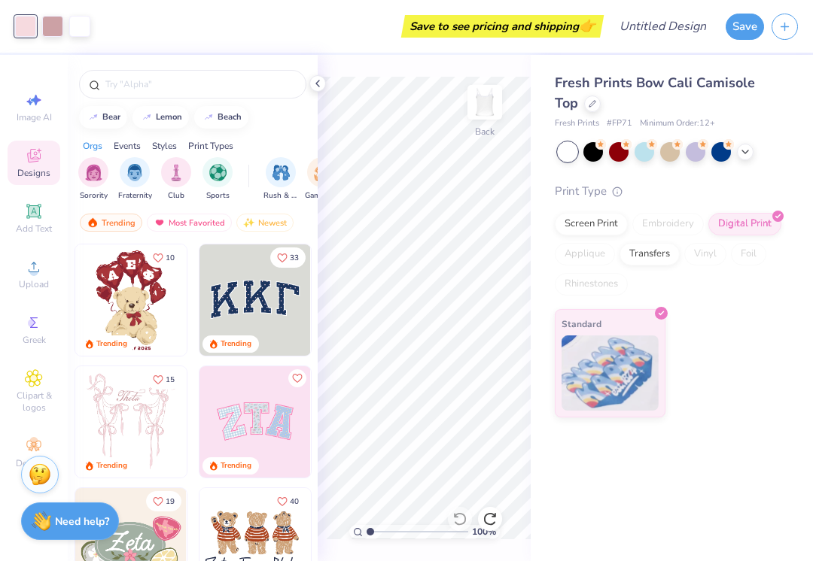
click at [658, 252] on div "Transfers" at bounding box center [649, 254] width 60 height 23
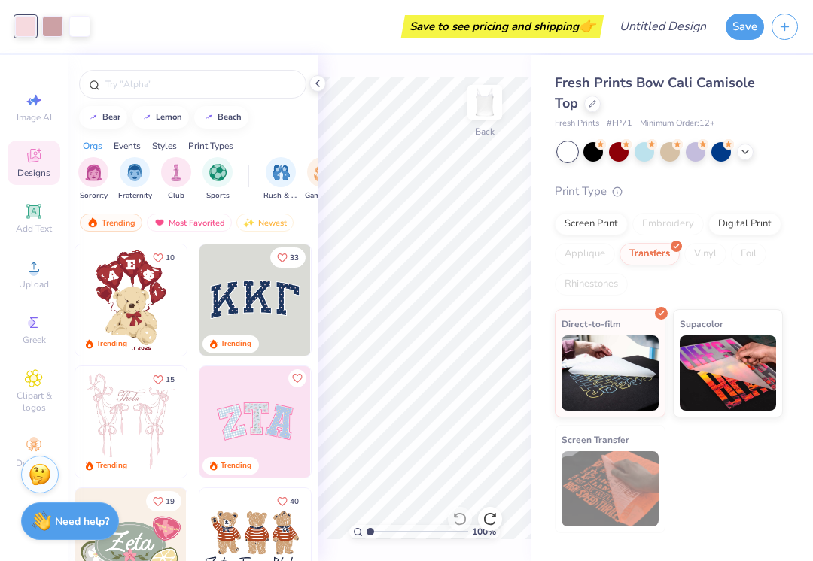
click at [732, 369] on img at bounding box center [728, 373] width 97 height 75
click at [489, 104] on img at bounding box center [485, 102] width 30 height 30
click at [313, 90] on div at bounding box center [317, 83] width 17 height 17
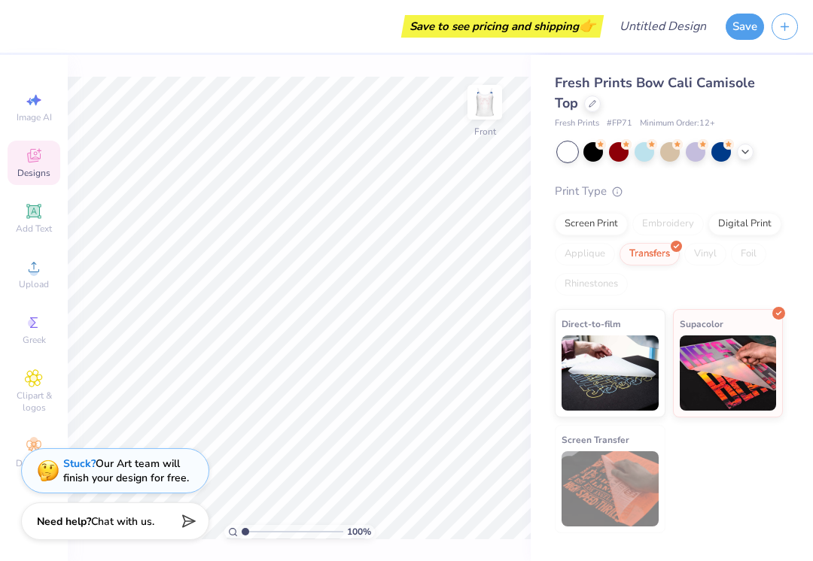
click at [34, 153] on icon at bounding box center [34, 156] width 18 height 18
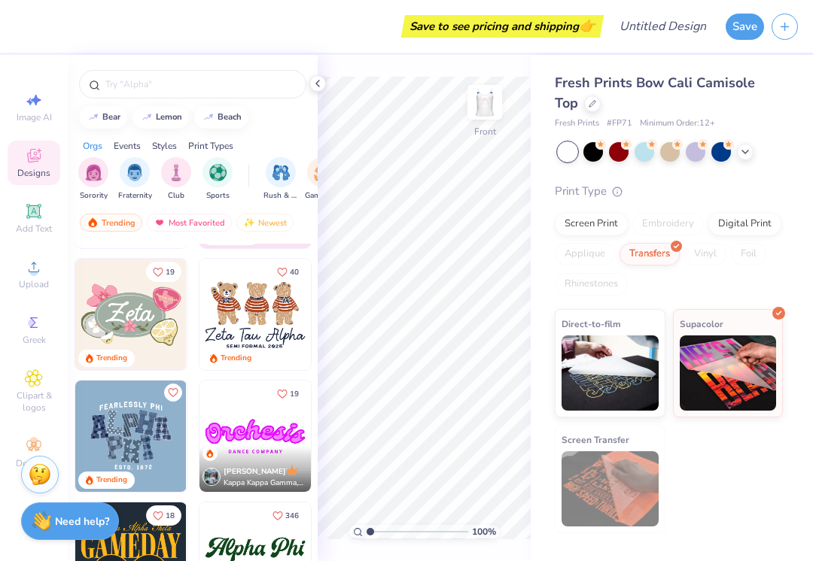
scroll to position [237, 0]
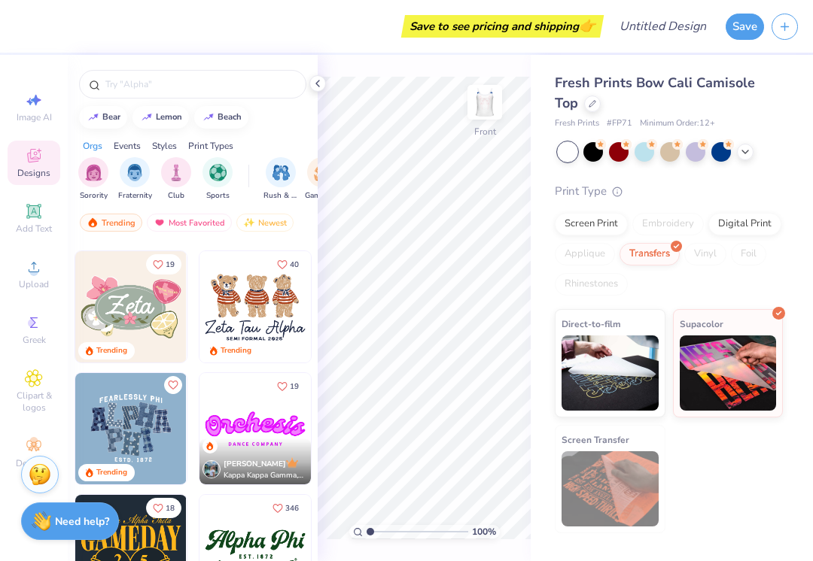
click at [212, 175] on img "filter for Sports" at bounding box center [217, 172] width 17 height 17
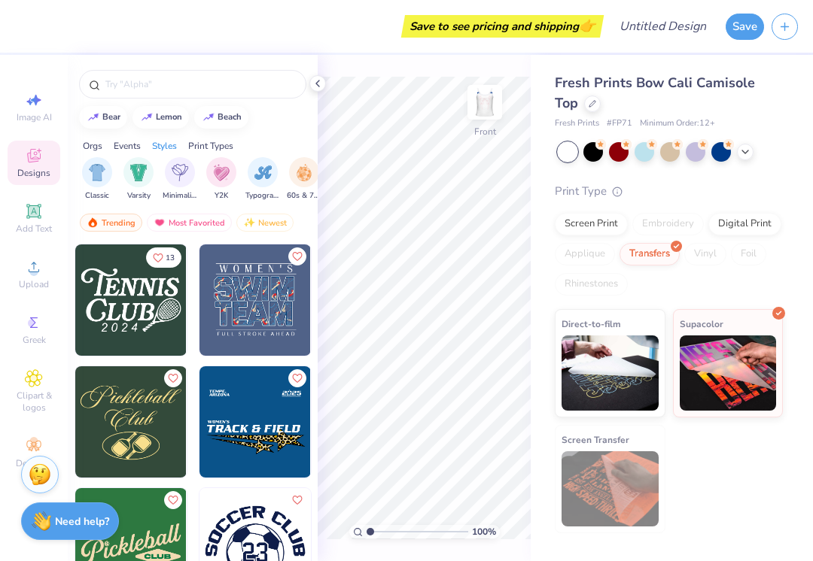
scroll to position [0, 784]
click at [137, 179] on img "filter for Varsity" at bounding box center [139, 172] width 17 height 17
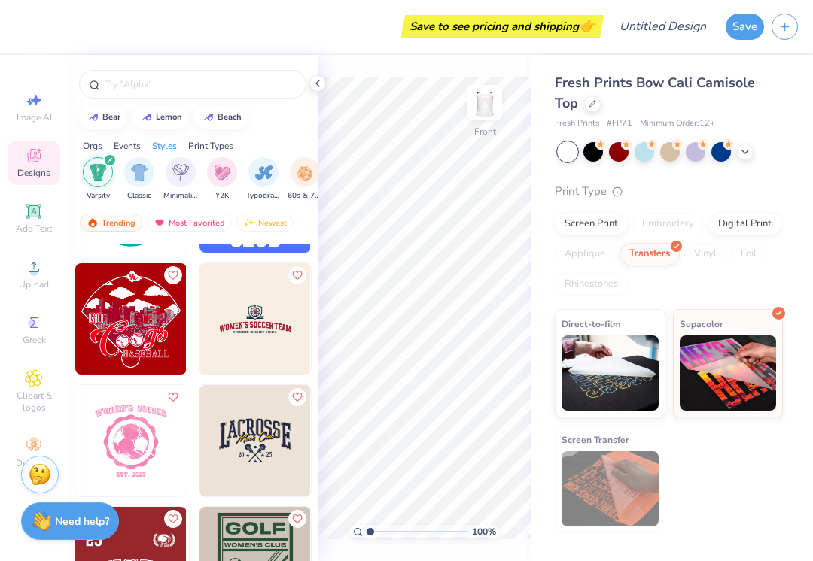
scroll to position [1324, 0]
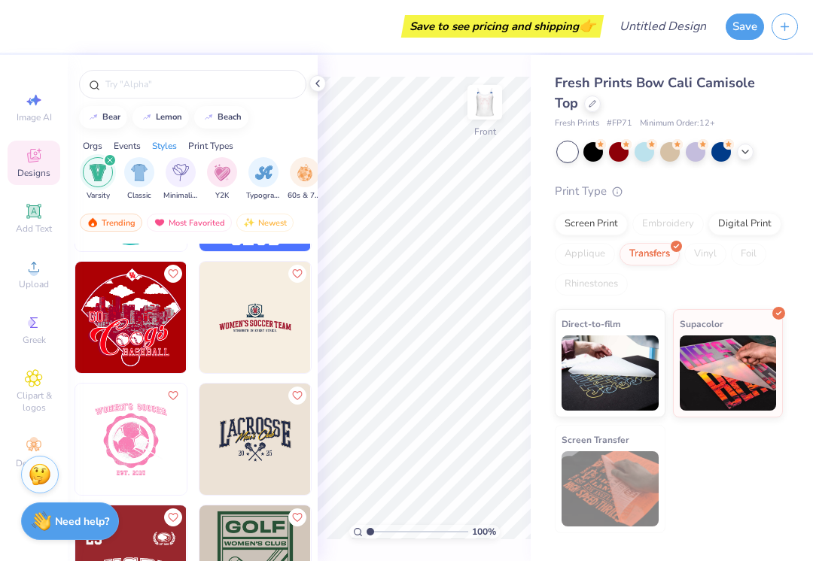
click at [239, 333] on img at bounding box center [254, 317] width 111 height 111
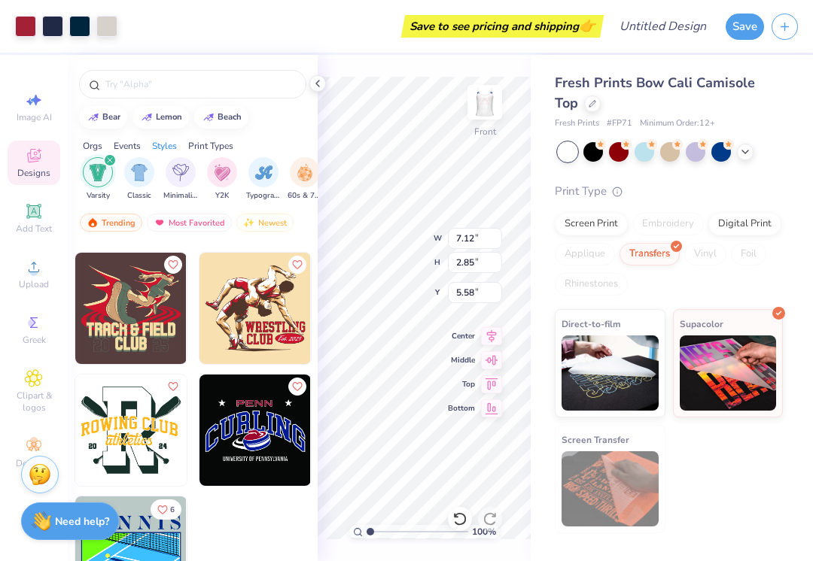
scroll to position [1698, 0]
click at [461, 515] on icon at bounding box center [459, 519] width 15 height 15
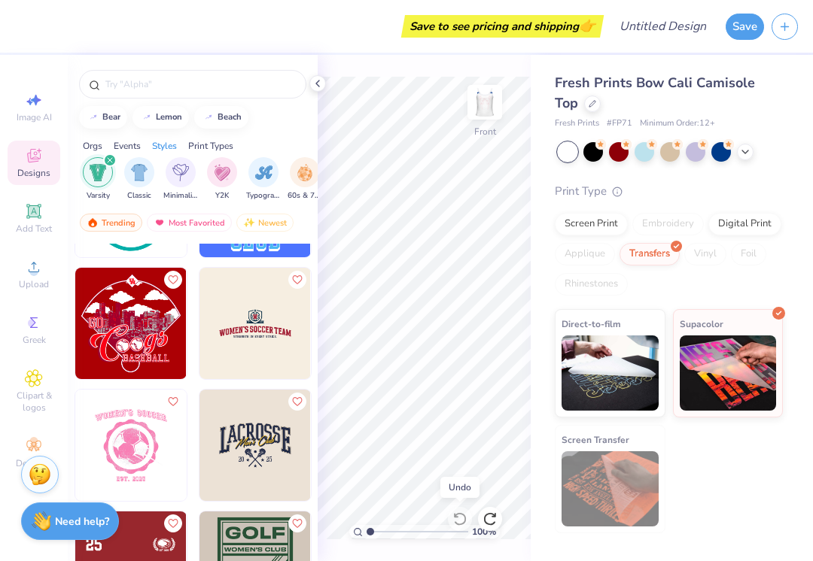
scroll to position [1317, 0]
click at [144, 79] on input "text" at bounding box center [200, 84] width 193 height 15
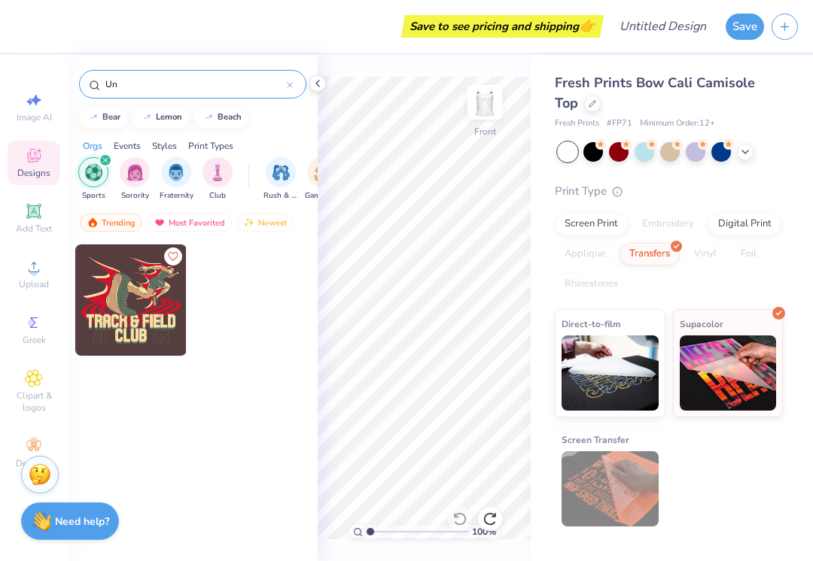
type input "U"
type input "Running"
click at [113, 297] on img at bounding box center [130, 300] width 111 height 111
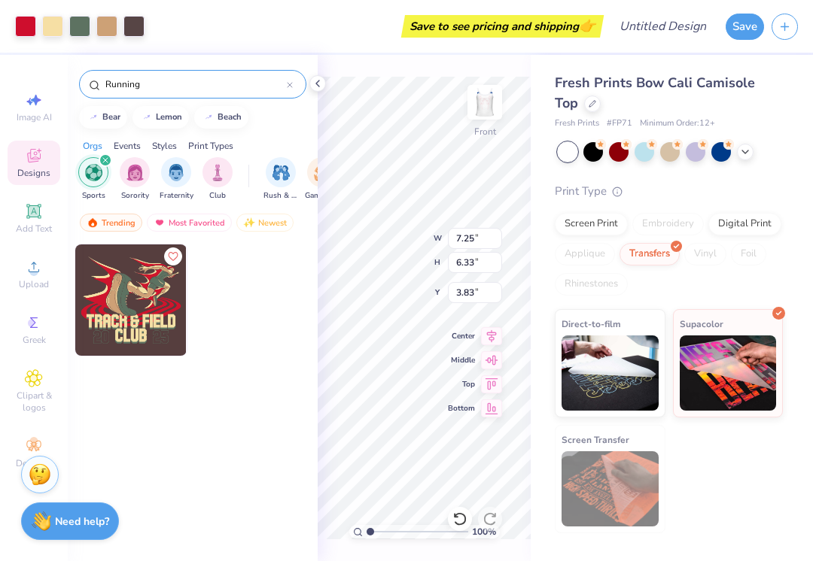
click at [312, 89] on icon at bounding box center [318, 84] width 12 height 12
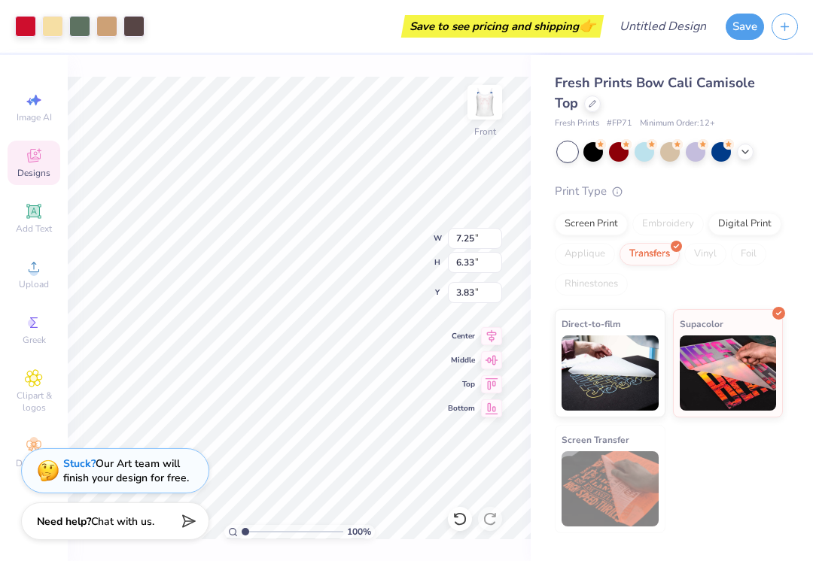
click at [491, 386] on icon at bounding box center [491, 385] width 21 height 18
click at [494, 385] on icon at bounding box center [491, 385] width 21 height 18
click at [717, 354] on img at bounding box center [728, 373] width 97 height 75
click at [465, 523] on icon at bounding box center [459, 519] width 15 height 15
click at [470, 525] on div at bounding box center [460, 519] width 24 height 24
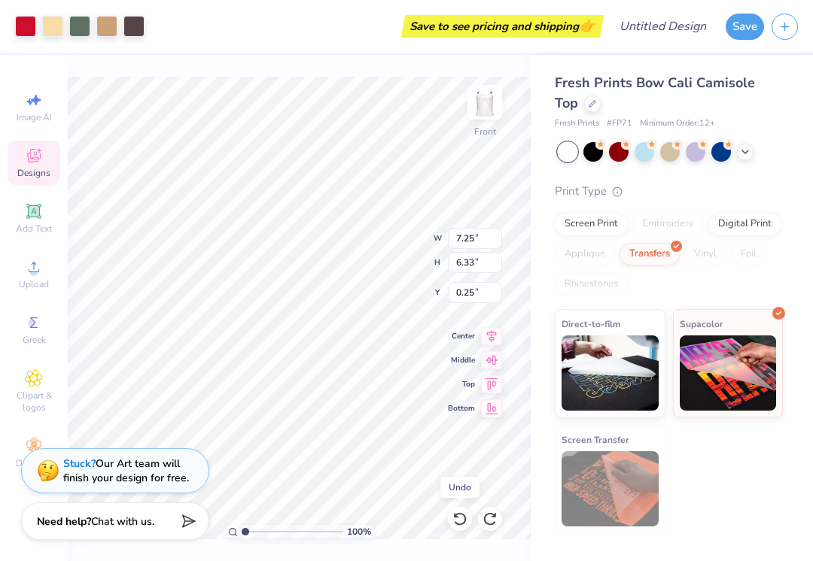
type input "3.83"
click at [460, 521] on icon at bounding box center [459, 519] width 15 height 15
click at [546, 530] on div "Fresh Prints Bow Cali Camisole Top Fresh Prints # FP71 Minimum Order: 12 + Prin…" at bounding box center [672, 294] width 282 height 479
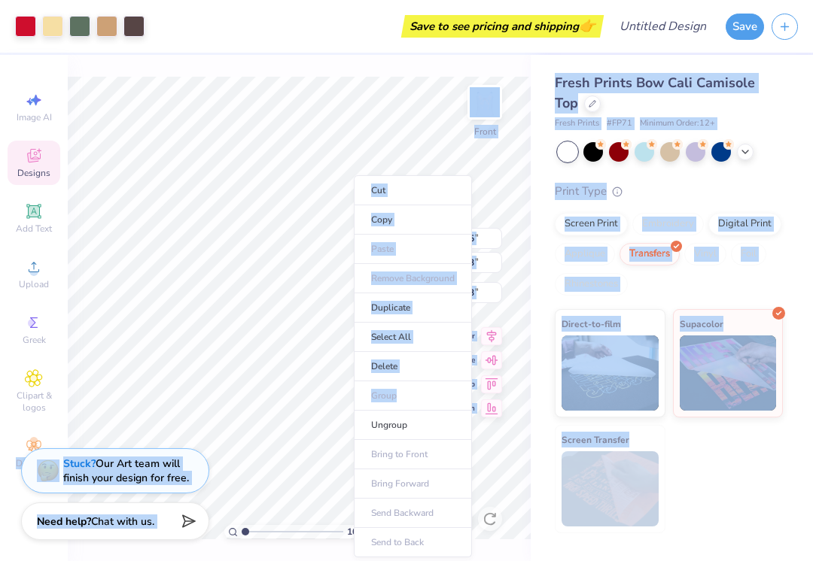
click at [403, 367] on li "Delete" at bounding box center [413, 366] width 118 height 29
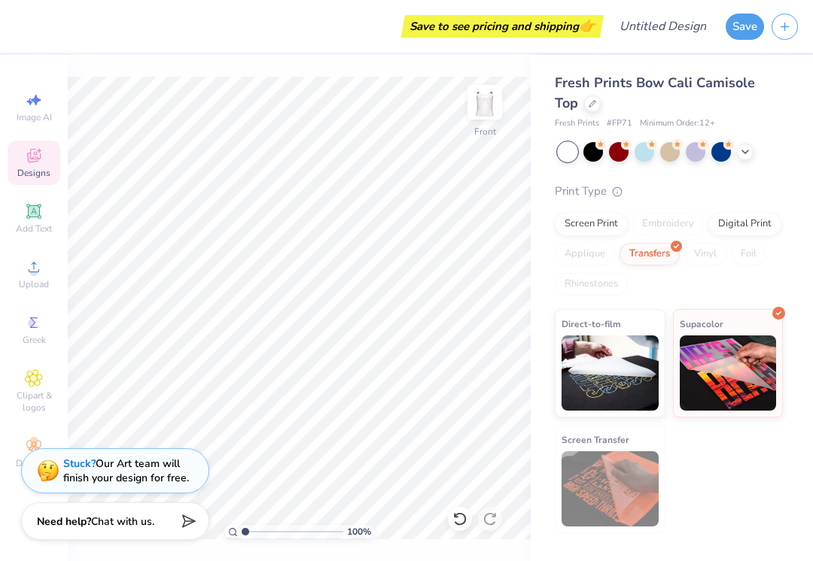
click at [491, 102] on img at bounding box center [485, 102] width 30 height 30
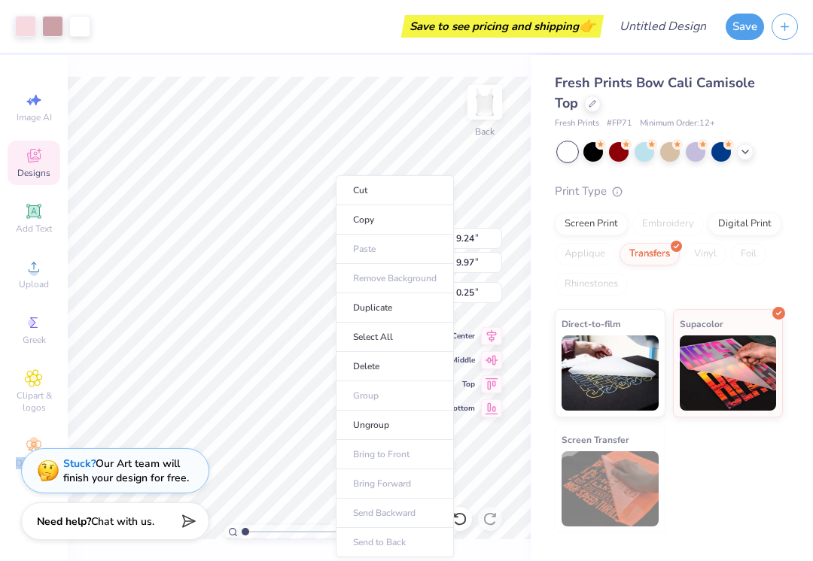
click at [388, 373] on li "Delete" at bounding box center [395, 366] width 118 height 29
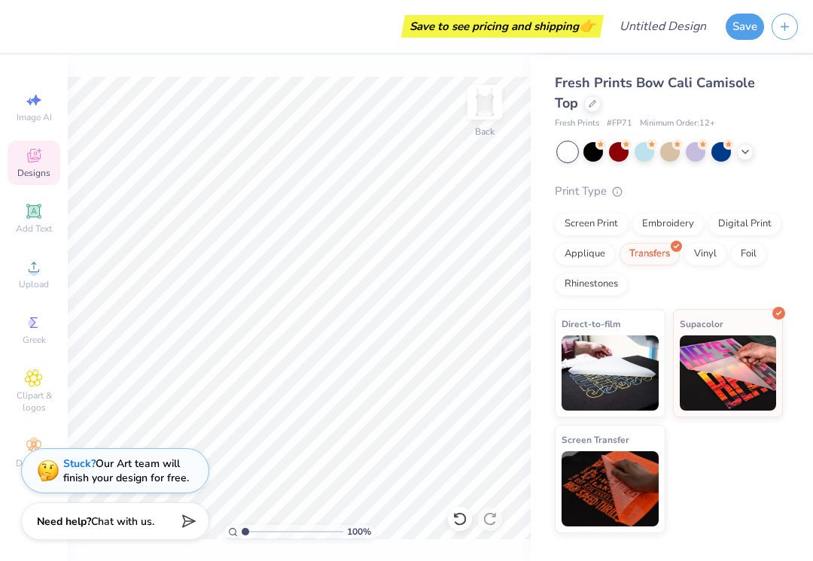
click at [724, 366] on img at bounding box center [728, 373] width 97 height 75
click at [29, 213] on icon at bounding box center [33, 210] width 11 height 11
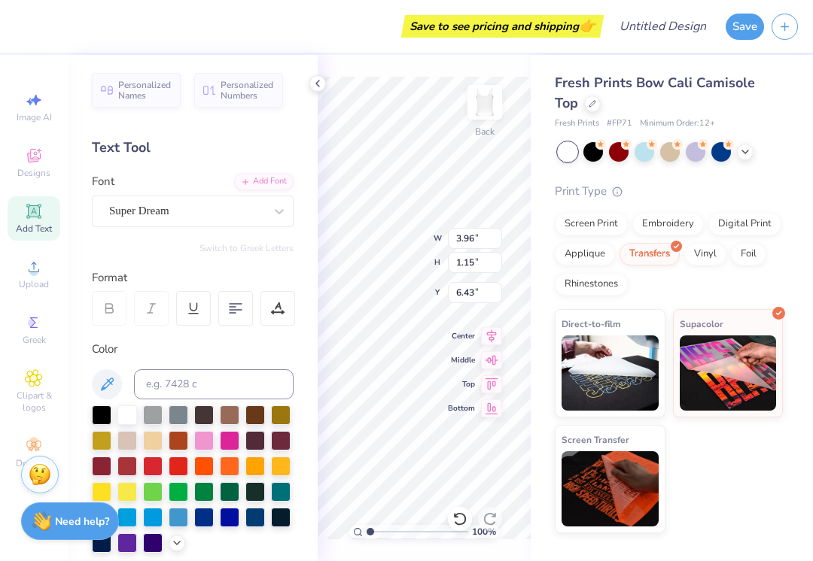
scroll to position [0, 2]
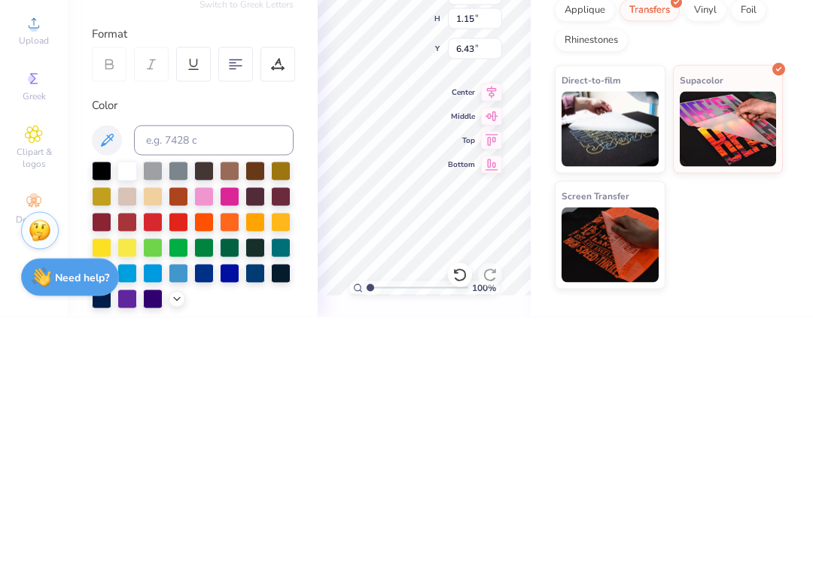
click at [460, 351] on div "Middle" at bounding box center [475, 360] width 54 height 18
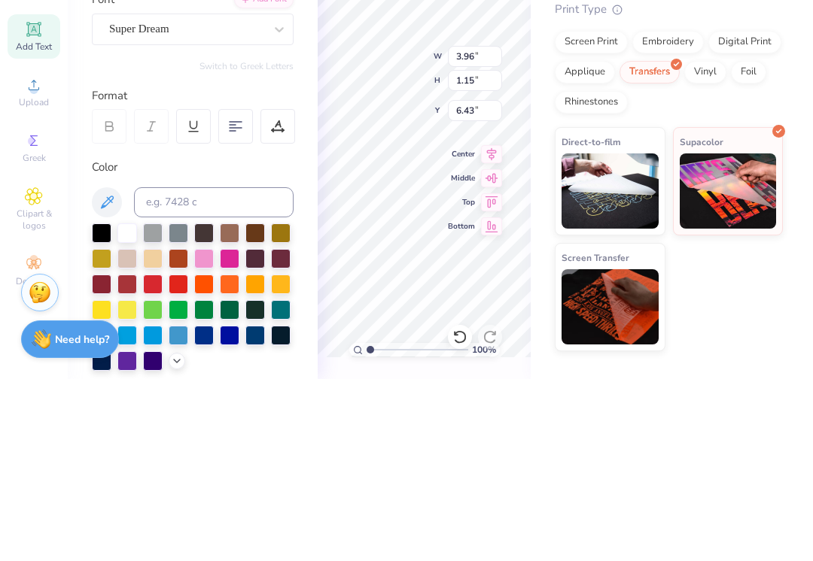
scroll to position [0, 15]
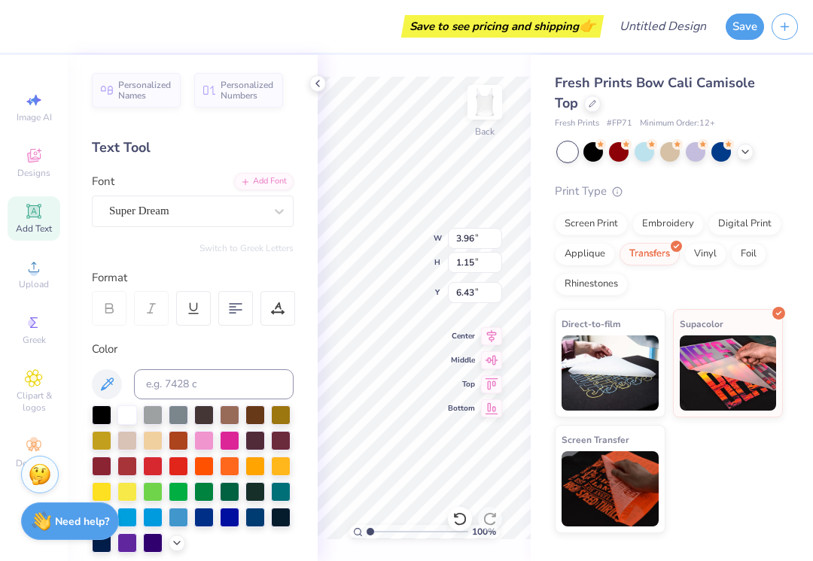
type textarea "When your legs get tired run with your heart"
click at [206, 446] on div at bounding box center [204, 441] width 20 height 20
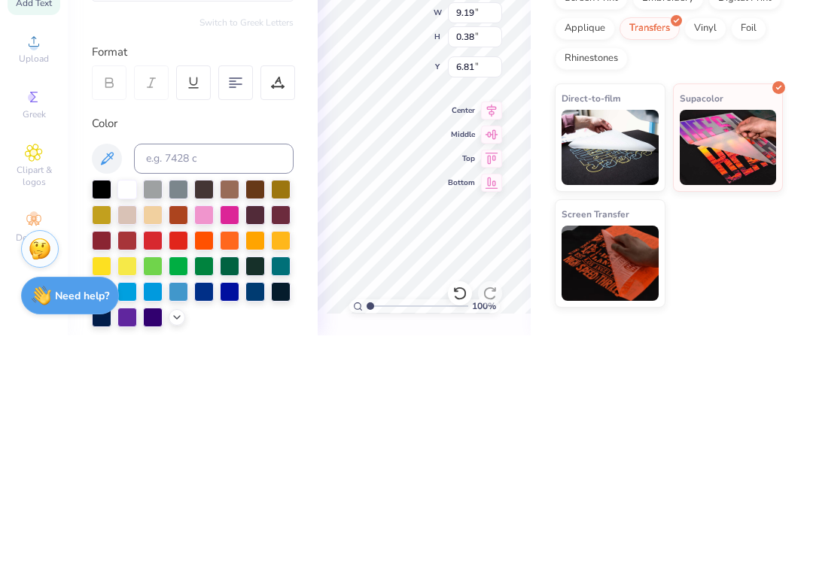
scroll to position [1, 8]
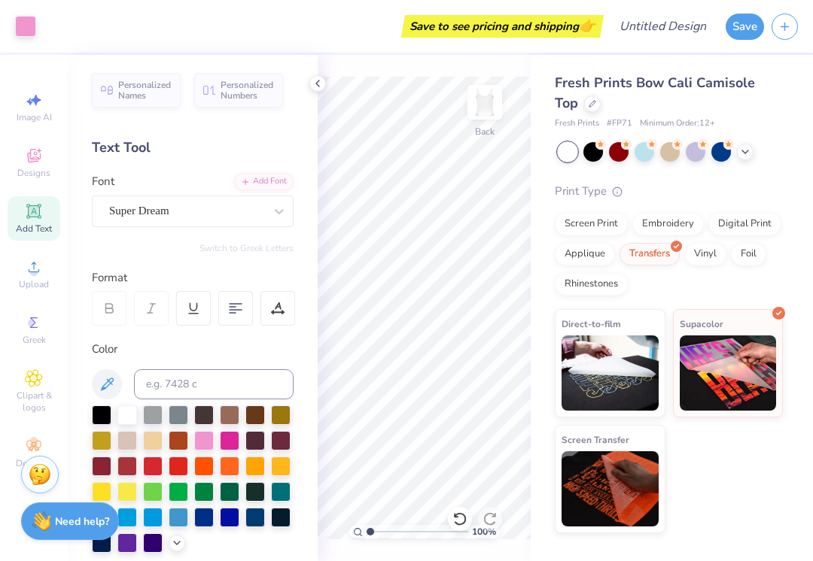
click at [765, 190] on div "Print Type" at bounding box center [669, 191] width 228 height 17
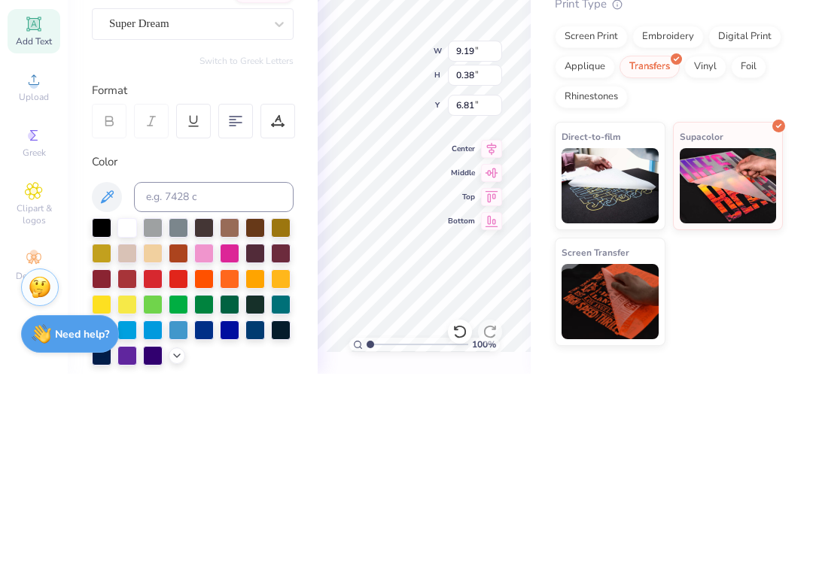
scroll to position [0, 4]
click at [458, 355] on span "Middle" at bounding box center [461, 360] width 27 height 11
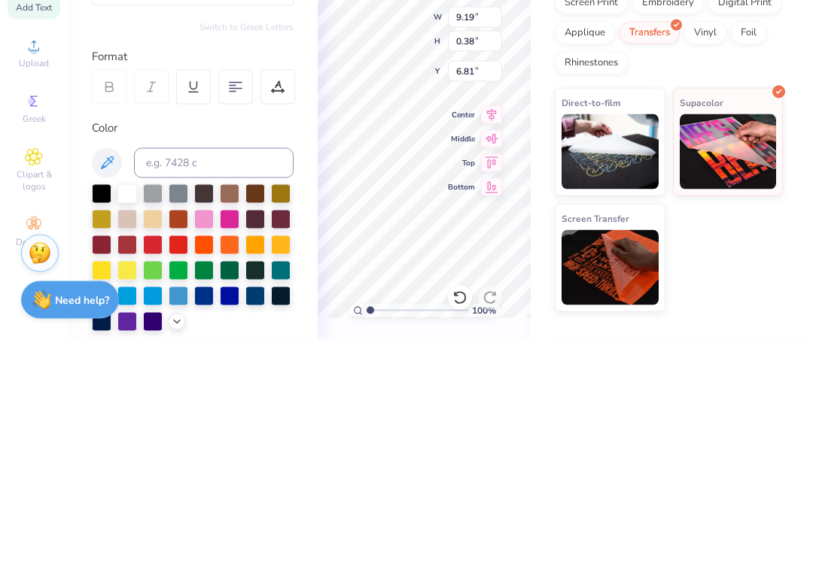
scroll to position [0, 8]
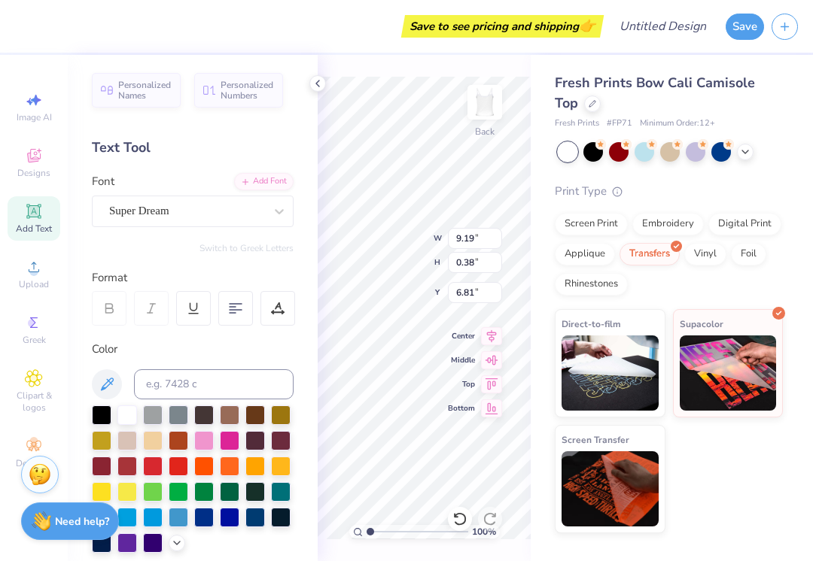
click at [465, 518] on icon at bounding box center [459, 519] width 13 height 14
click at [463, 522] on icon at bounding box center [459, 519] width 15 height 15
type input "3.96"
type input "1.15"
type input "6.43"
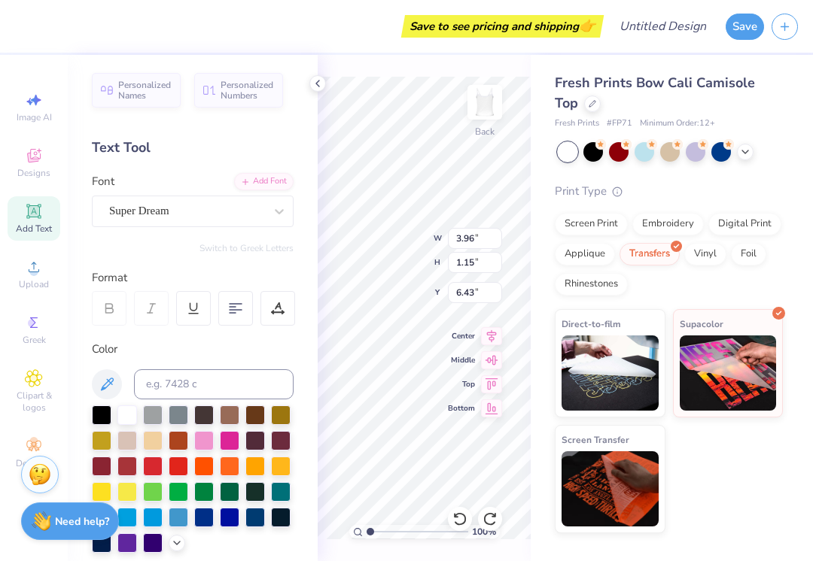
type textarea "TET"
click at [453, 355] on span "Middle" at bounding box center [461, 360] width 27 height 11
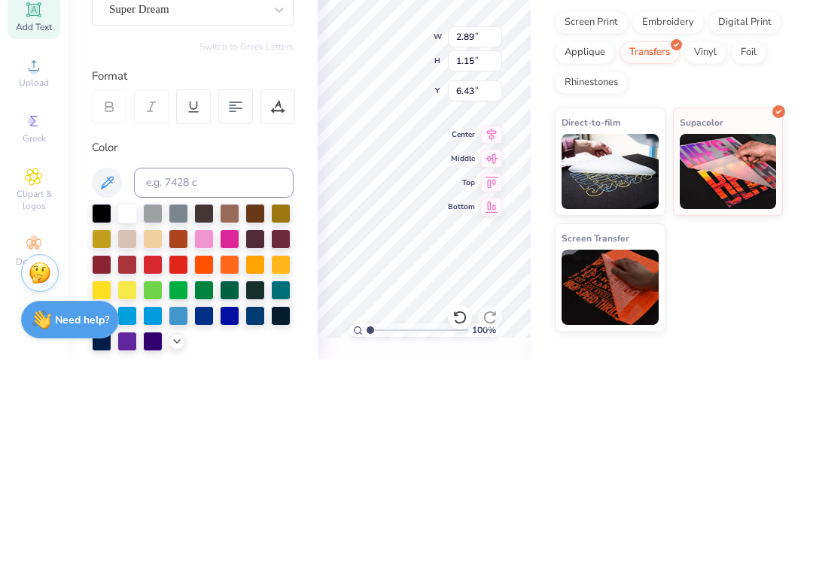
type textarea "T"
type textarea "When your... legs get tired run with your h HEART"
click at [494, 327] on icon at bounding box center [491, 336] width 21 height 18
type input "9.19"
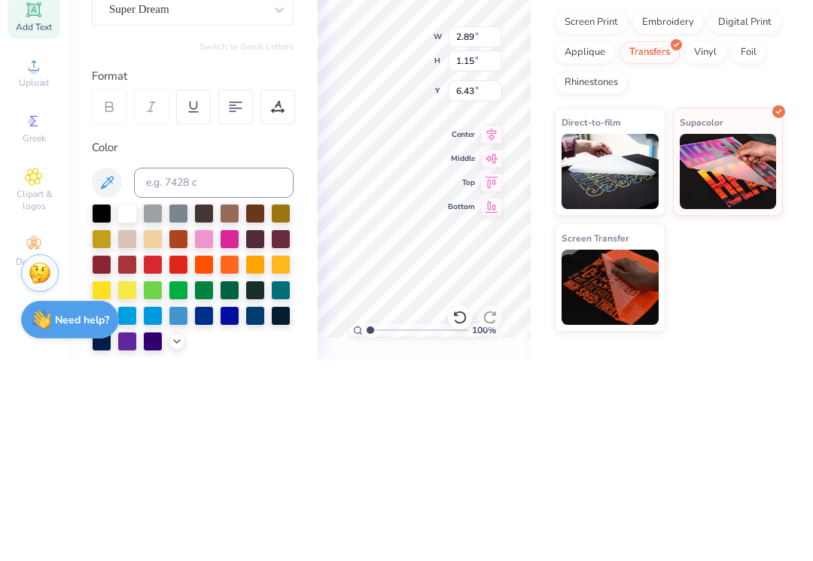
type input "5.49"
type input "4.26"
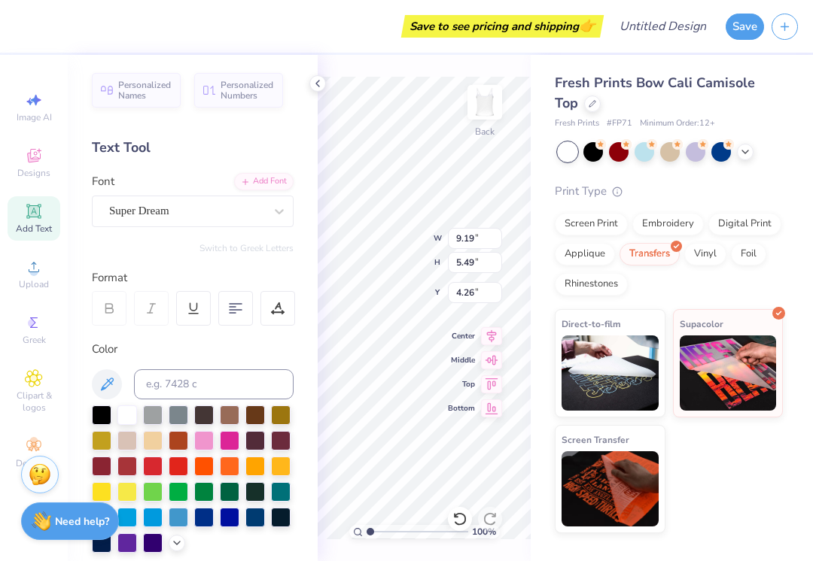
click at [494, 330] on icon at bounding box center [492, 336] width 10 height 13
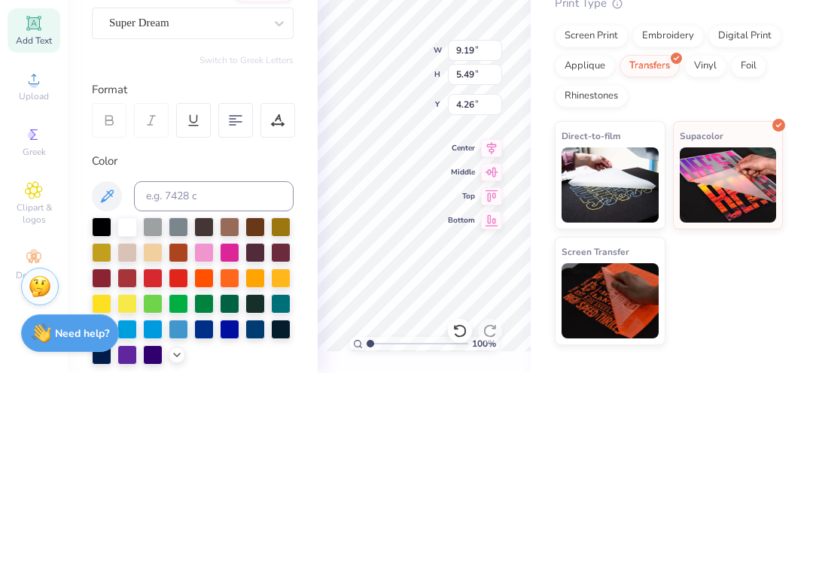
scroll to position [2, 4]
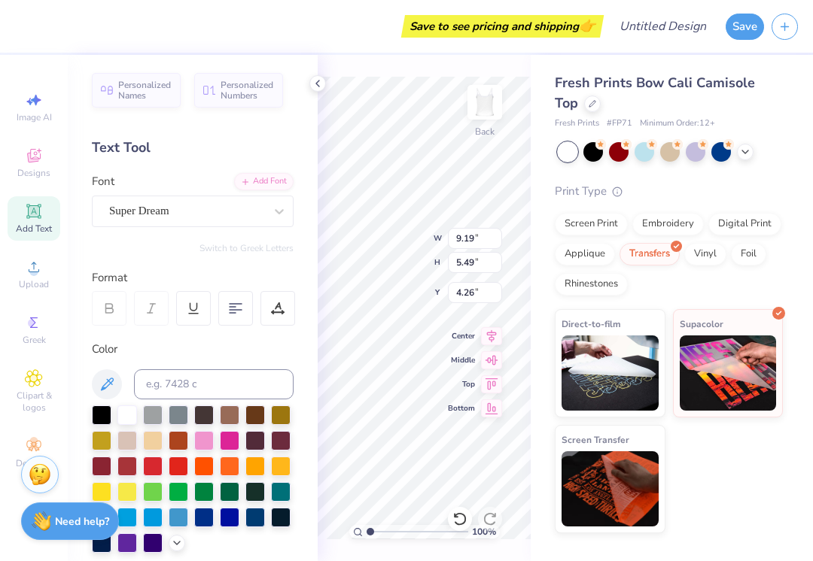
type textarea "When your legs get tired... run with your HEART"
click at [207, 445] on div at bounding box center [204, 441] width 20 height 20
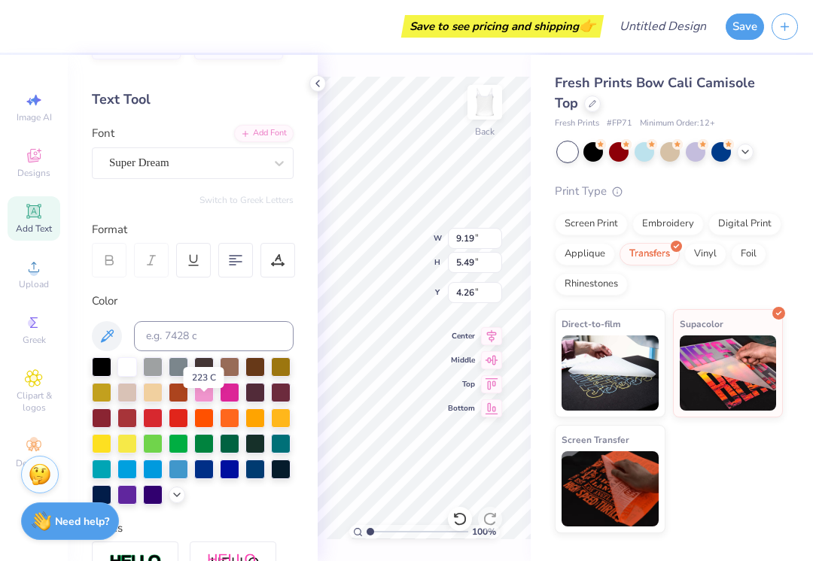
scroll to position [53, 0]
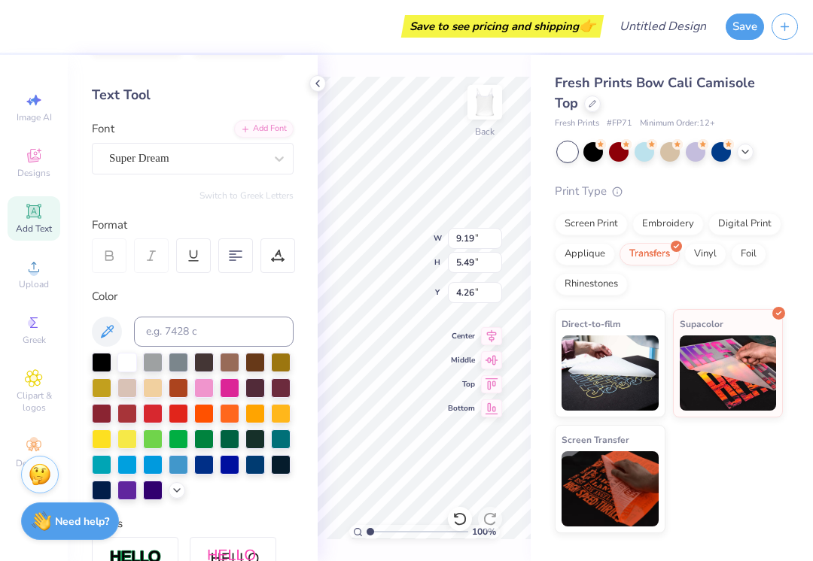
click at [495, 380] on icon at bounding box center [491, 385] width 21 height 18
type input "9.11"
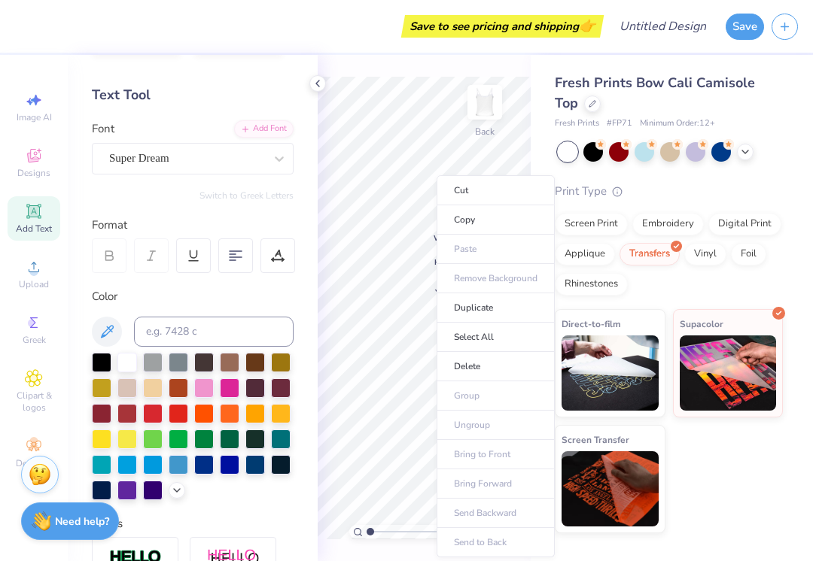
type input "2.00"
click at [473, 363] on li "Delete" at bounding box center [495, 366] width 118 height 29
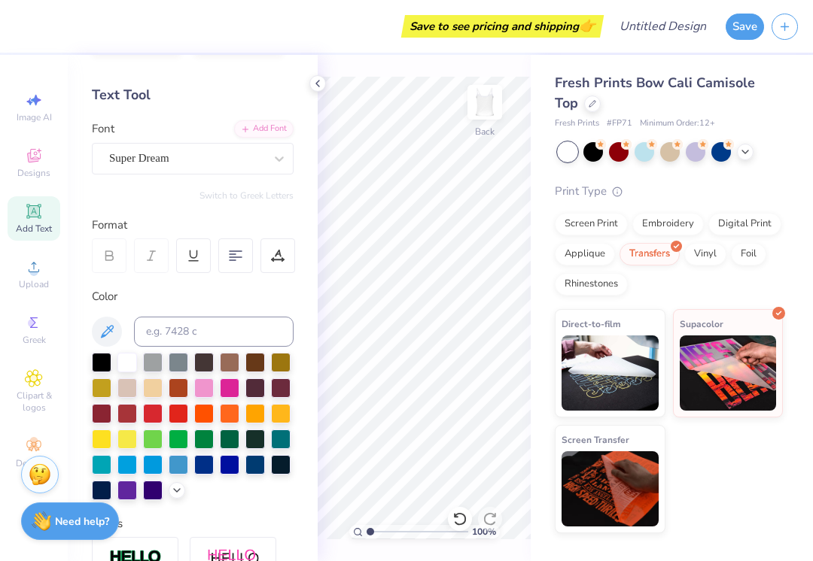
click at [732, 456] on div "Direct-to-film Supacolor Screen Transfer" at bounding box center [669, 421] width 228 height 224
click at [491, 107] on img at bounding box center [485, 102] width 30 height 30
click at [318, 90] on div at bounding box center [317, 83] width 17 height 17
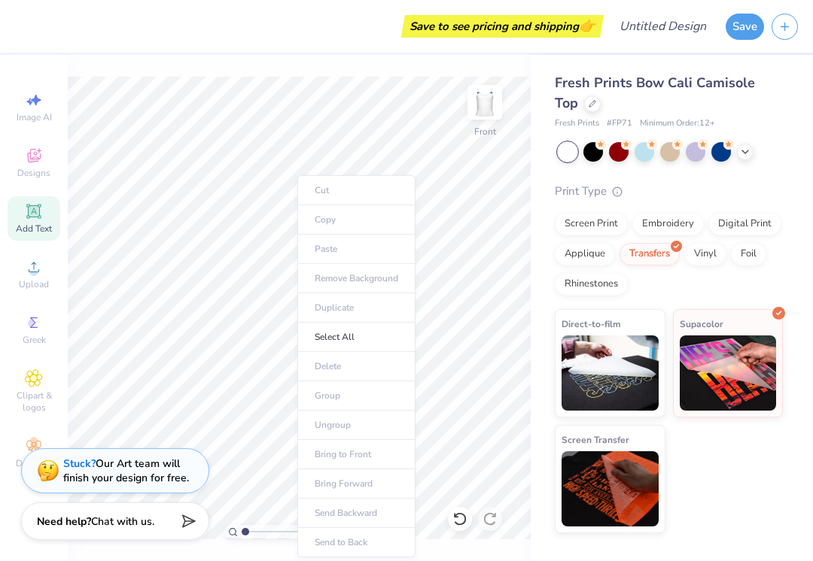
scroll to position [0, 1]
click at [529, 68] on div "100 % Front" at bounding box center [299, 308] width 463 height 506
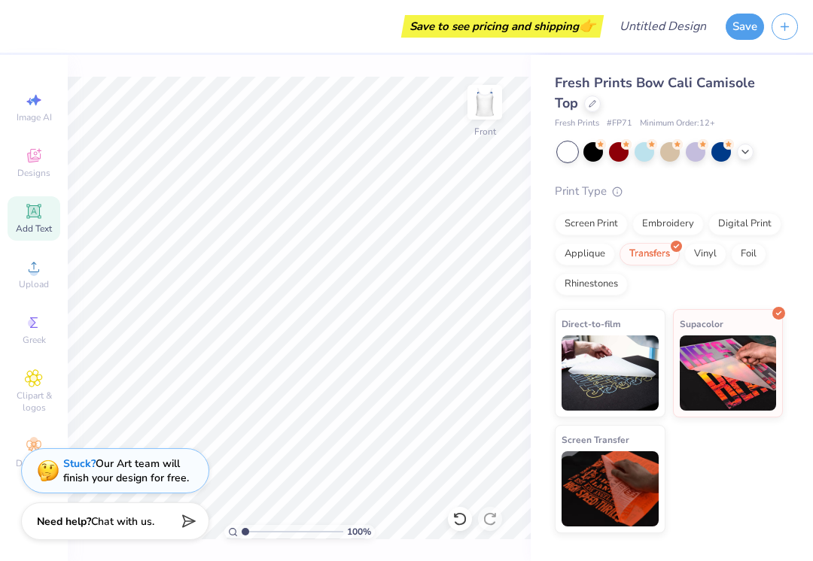
click at [461, 525] on icon at bounding box center [459, 519] width 13 height 14
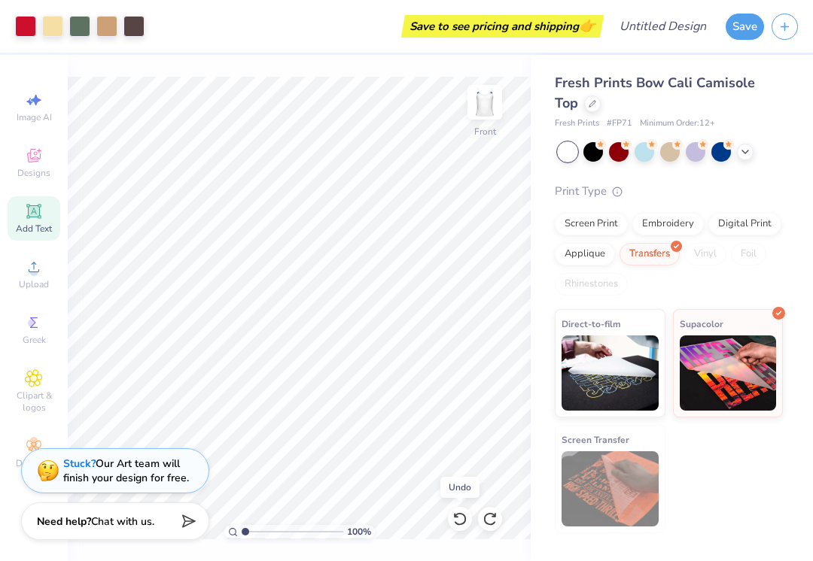
click at [493, 522] on icon at bounding box center [489, 519] width 15 height 15
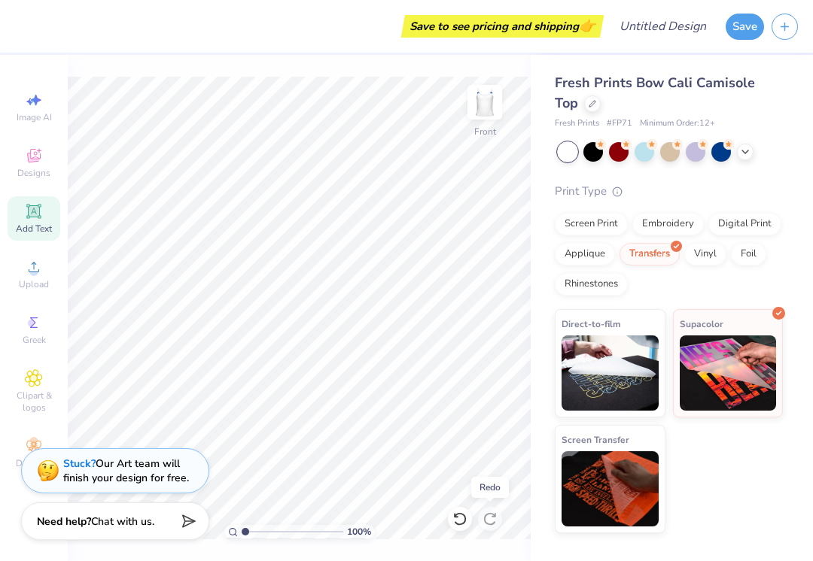
click at [486, 99] on img at bounding box center [485, 102] width 30 height 30
click at [463, 517] on icon at bounding box center [459, 519] width 15 height 15
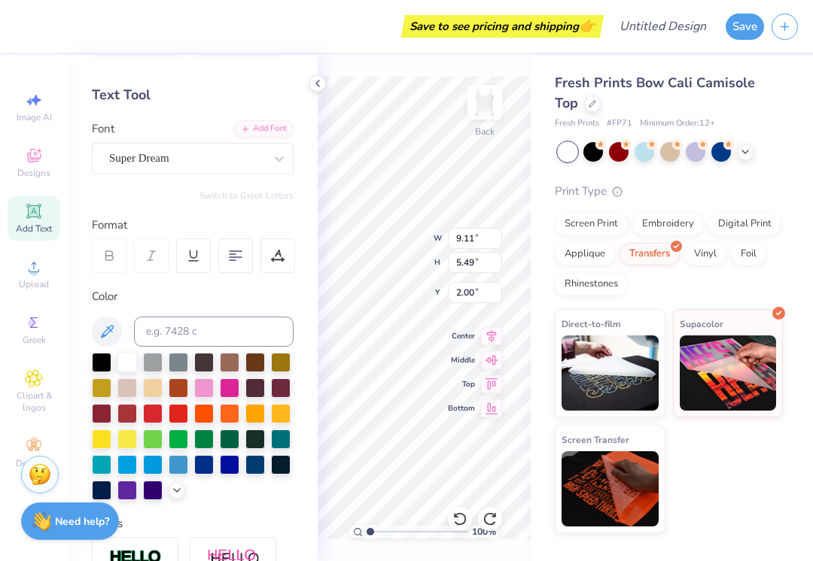
scroll to position [0, 0]
click at [746, 369] on img at bounding box center [728, 373] width 97 height 75
click at [129, 495] on div at bounding box center [127, 491] width 20 height 20
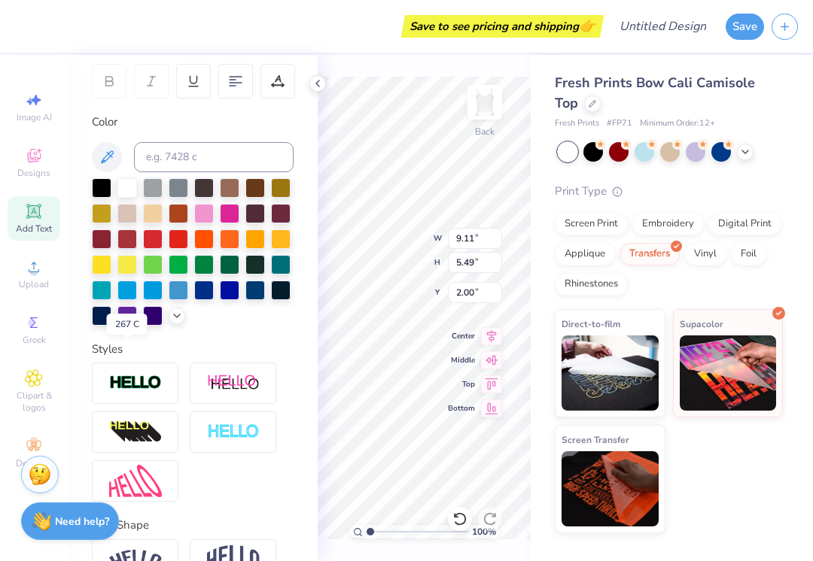
scroll to position [231, 0]
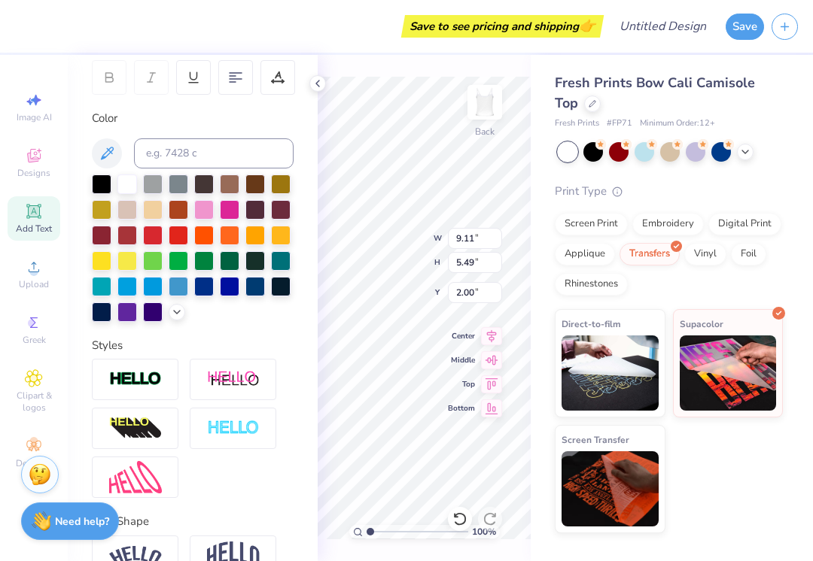
click at [230, 387] on img at bounding box center [233, 379] width 53 height 19
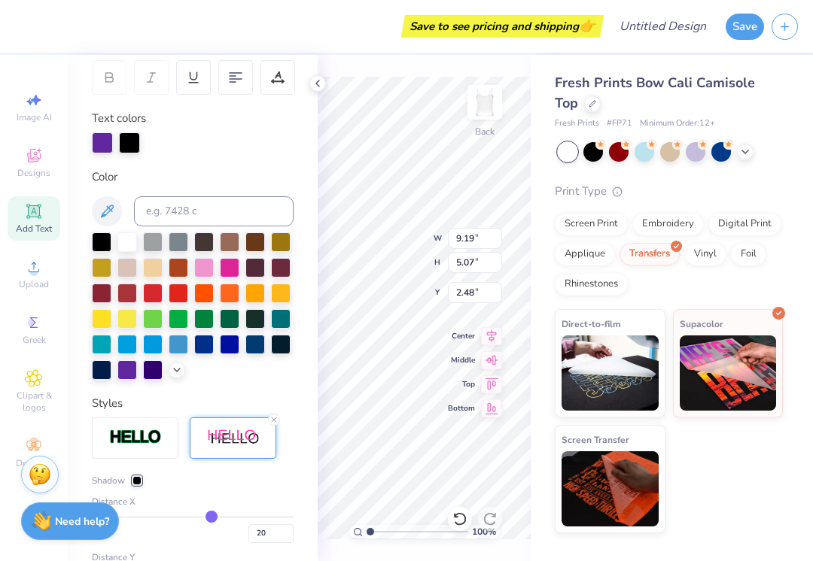
type input "9.19"
type input "5.07"
type input "2.48"
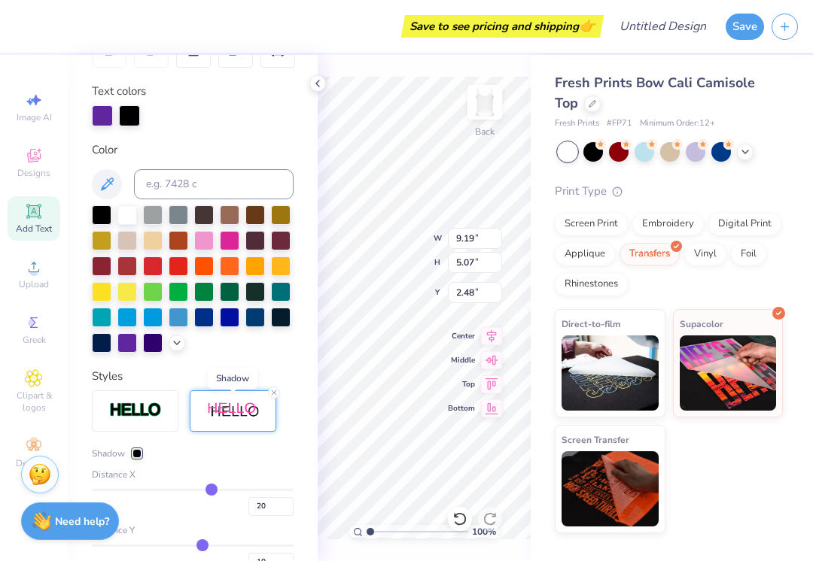
scroll to position [265, 0]
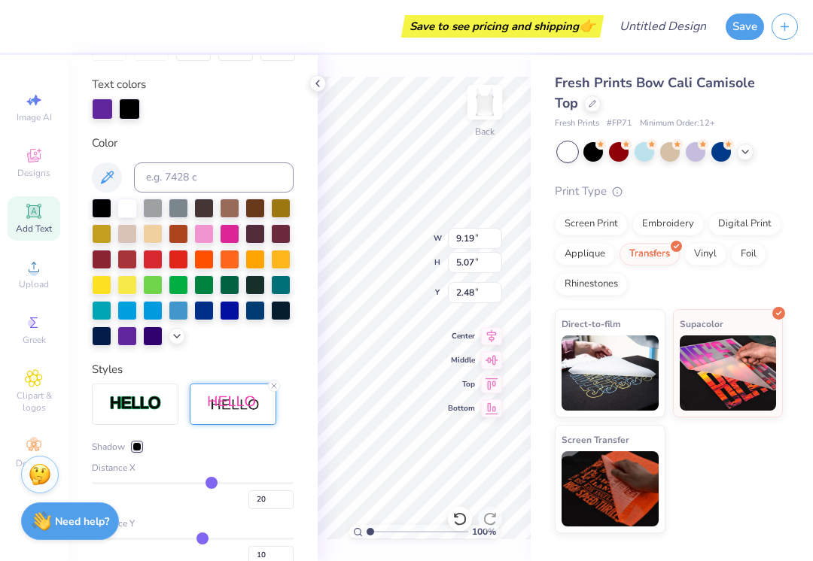
click at [205, 233] on div at bounding box center [204, 234] width 20 height 20
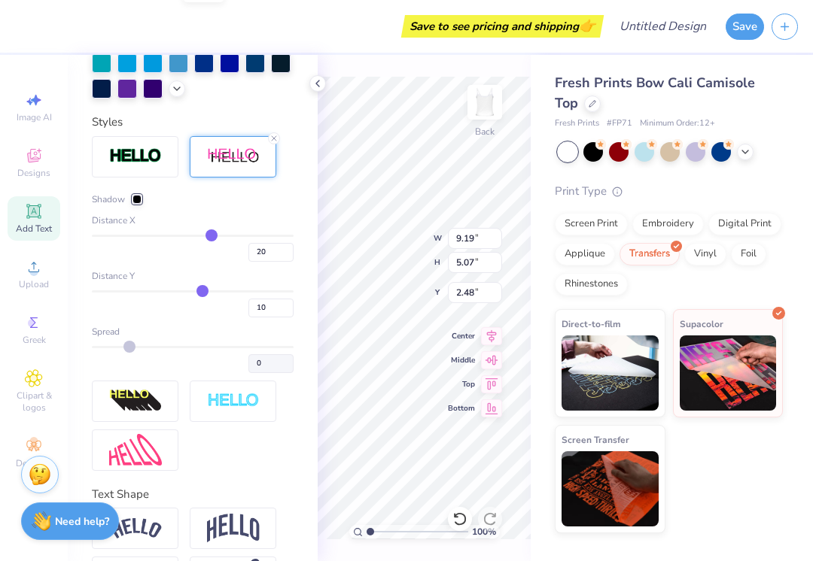
scroll to position [480, 0]
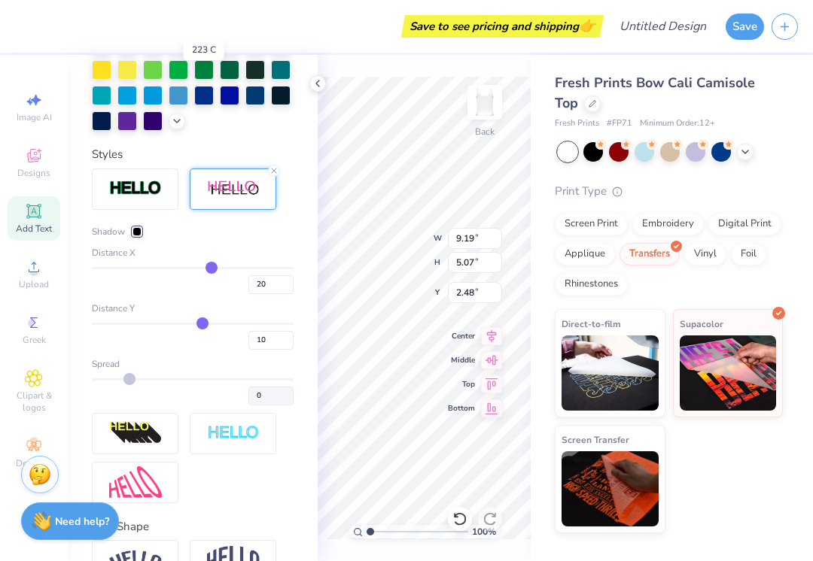
type input "8"
type input "6"
type input "5"
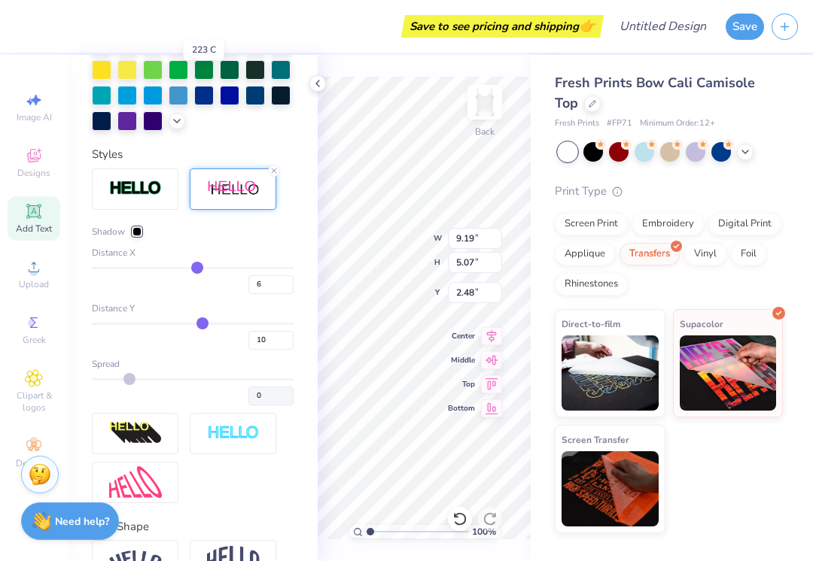
type input "5"
type input "3"
type input "2"
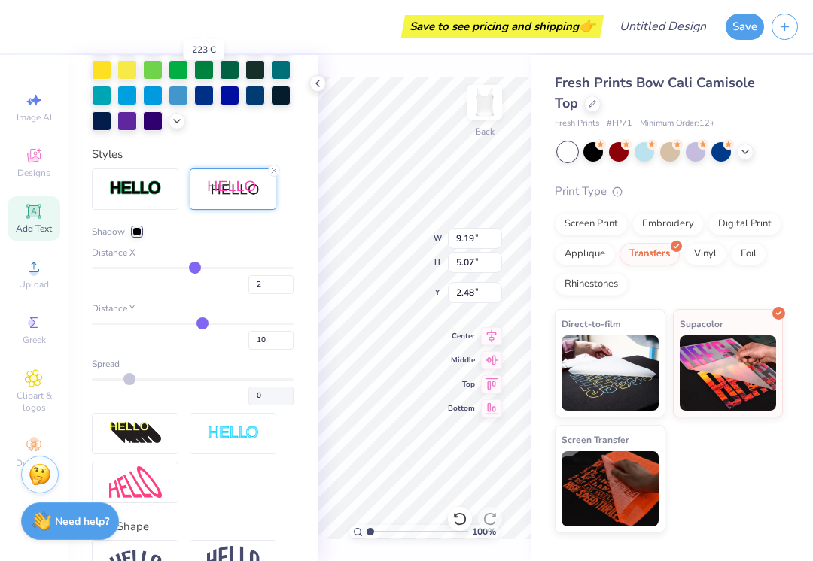
type input "0"
type input "-2"
type input "-3"
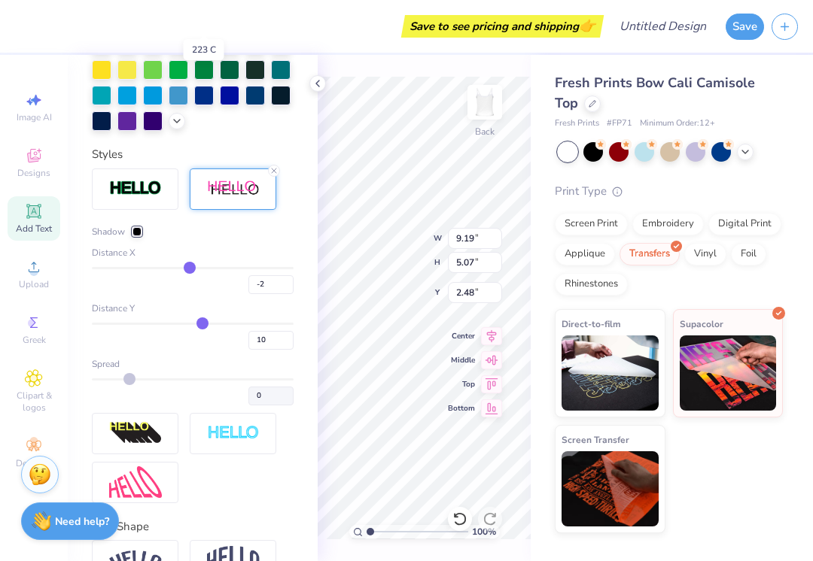
type input "-3"
type input "-5"
type input "-6"
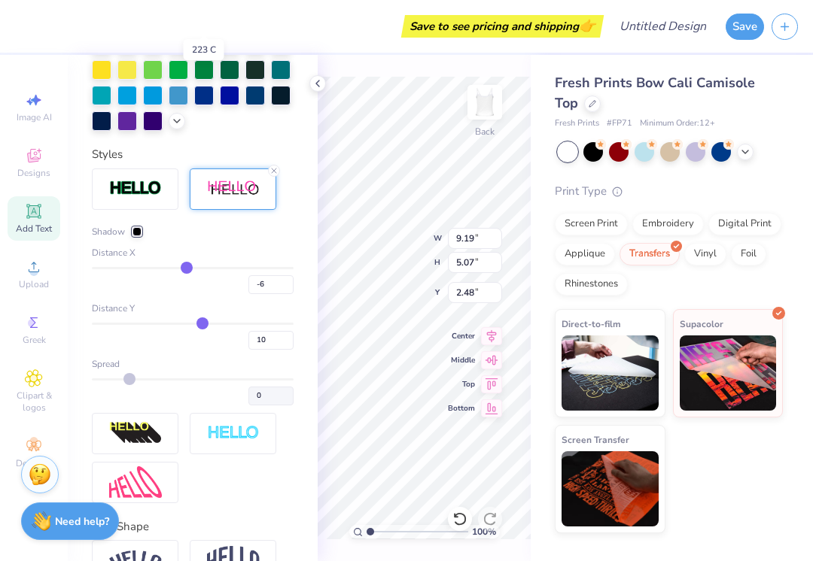
type input "-7"
type input "-8"
type input "-10"
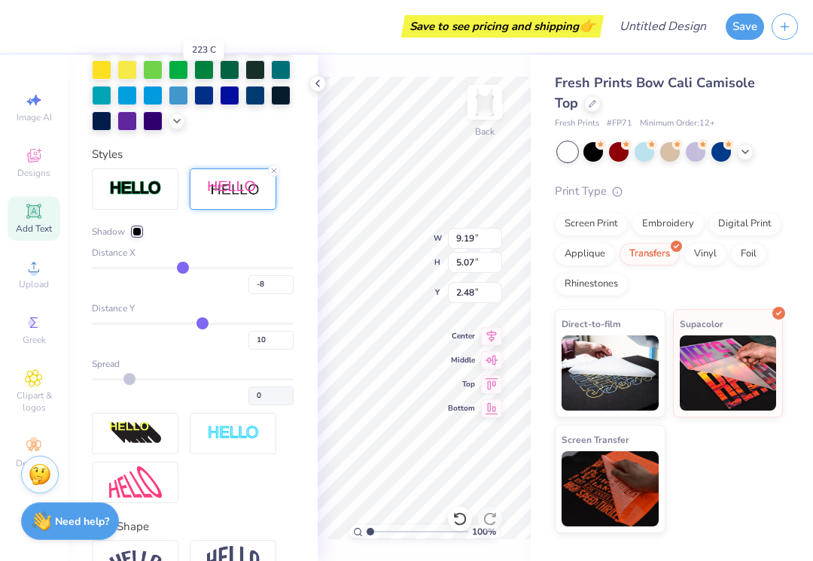
type input "-10"
type input "-11"
type input "-12"
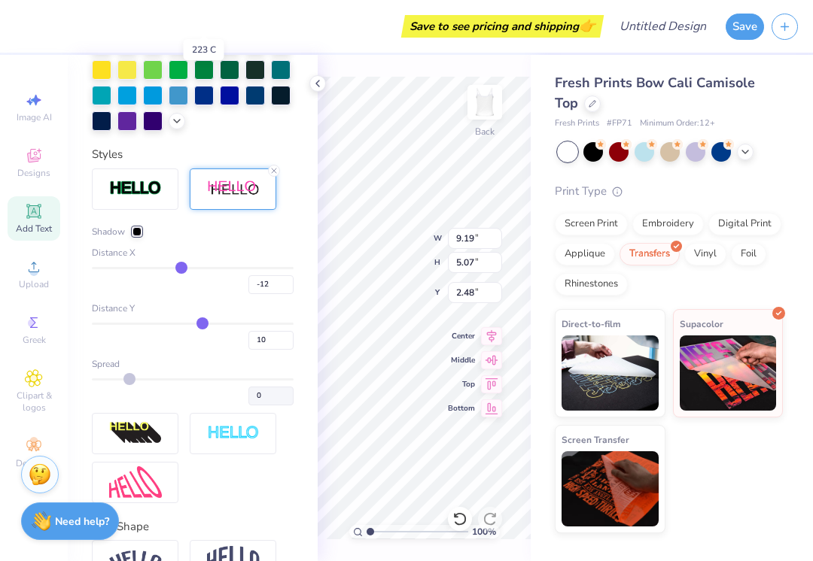
type input "-13"
type input "-14"
type input "-15"
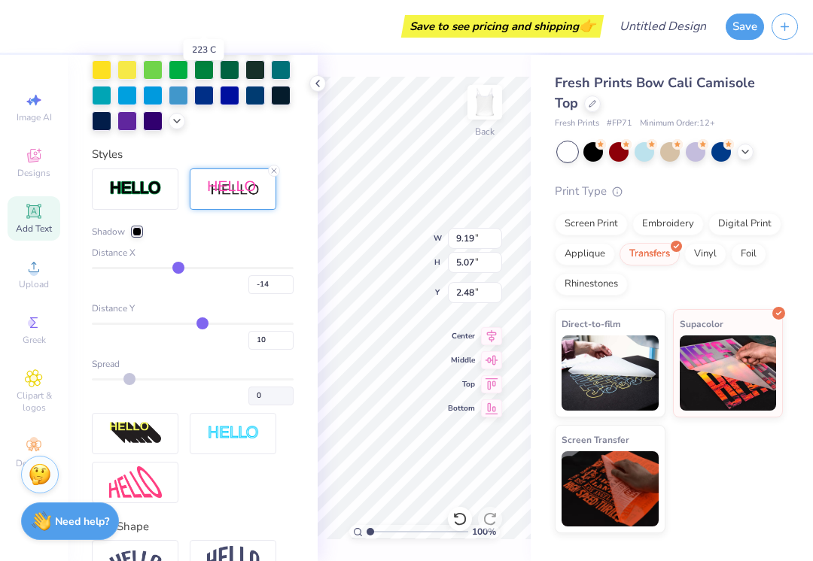
type input "-15"
type input "-16"
type input "-17"
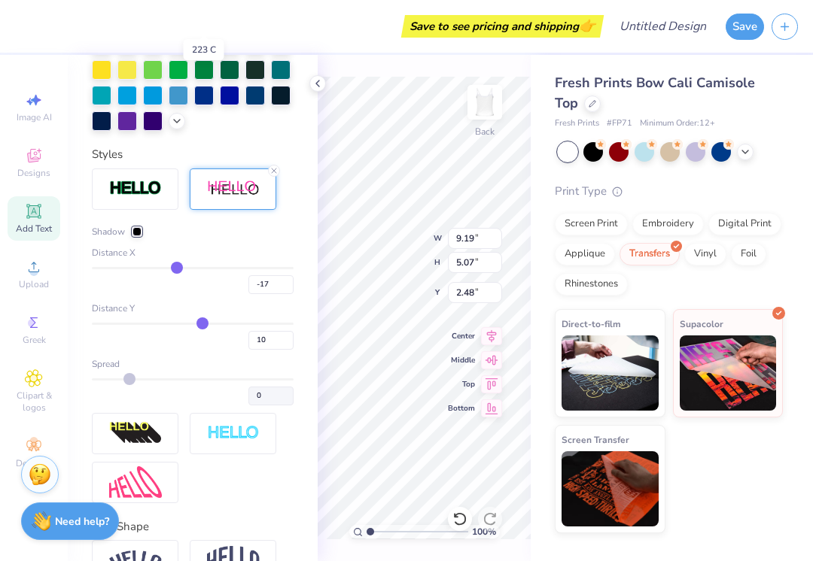
type input "-18"
type input "-19"
type input "-20"
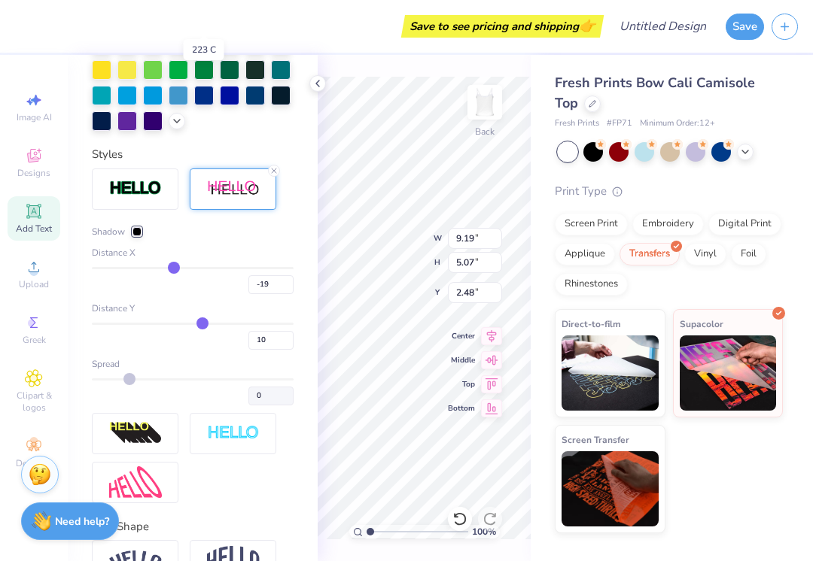
type input "-20"
type input "-21"
type input "-22"
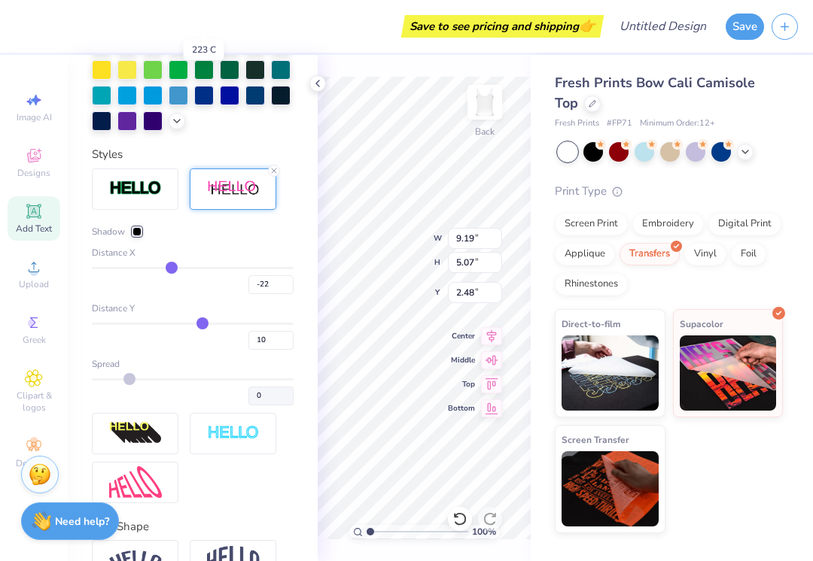
type input "-24"
type input "-25"
type input "-26"
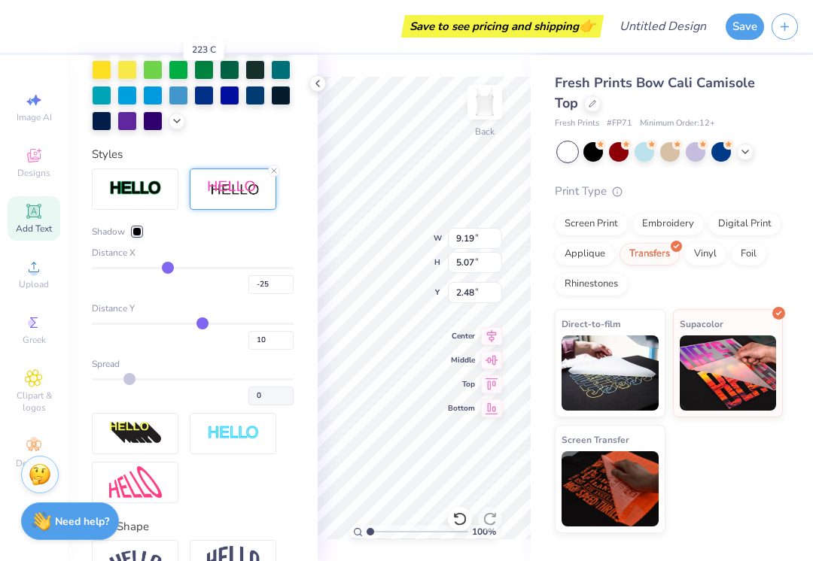
type input "-26"
type input "-29"
type input "-31"
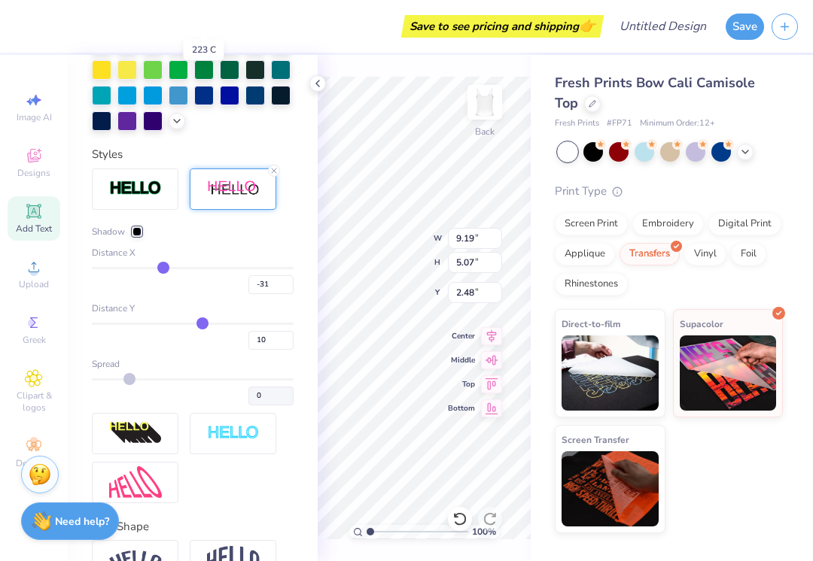
type input "-33"
type input "-34"
type input "-36"
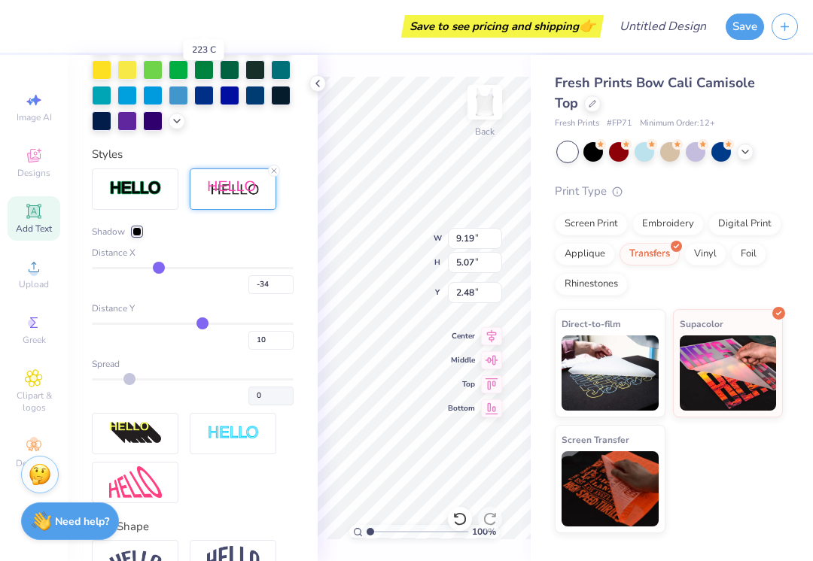
type input "-36"
type input "-37"
type input "-38"
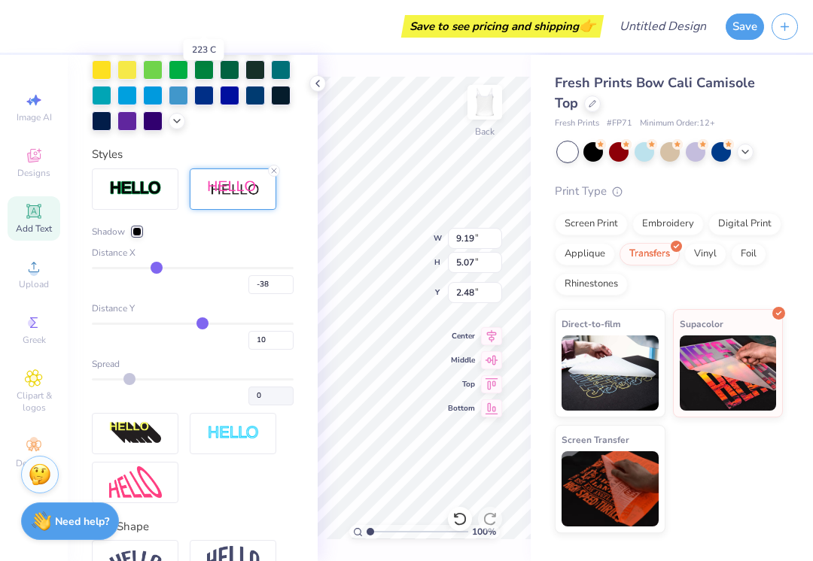
type input "-39"
type input "-40"
type input "-41"
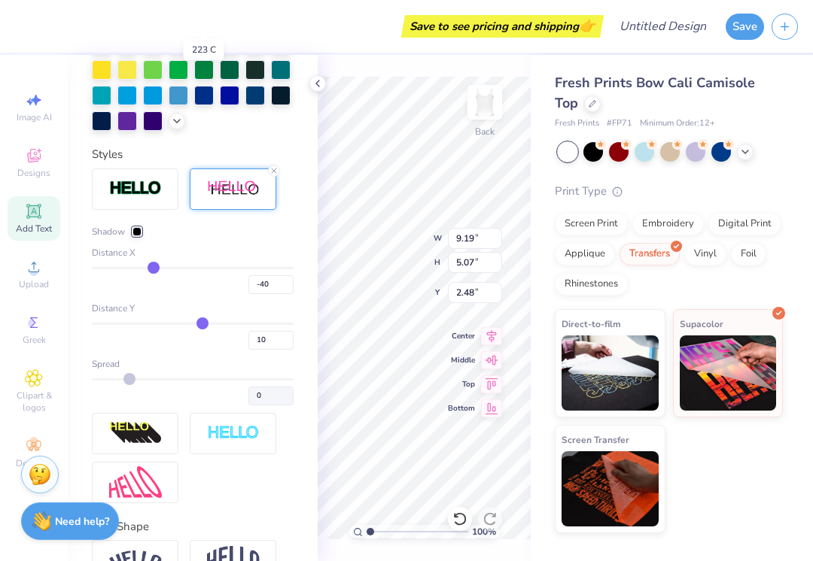
type input "-41"
type input "-42"
type input "-43"
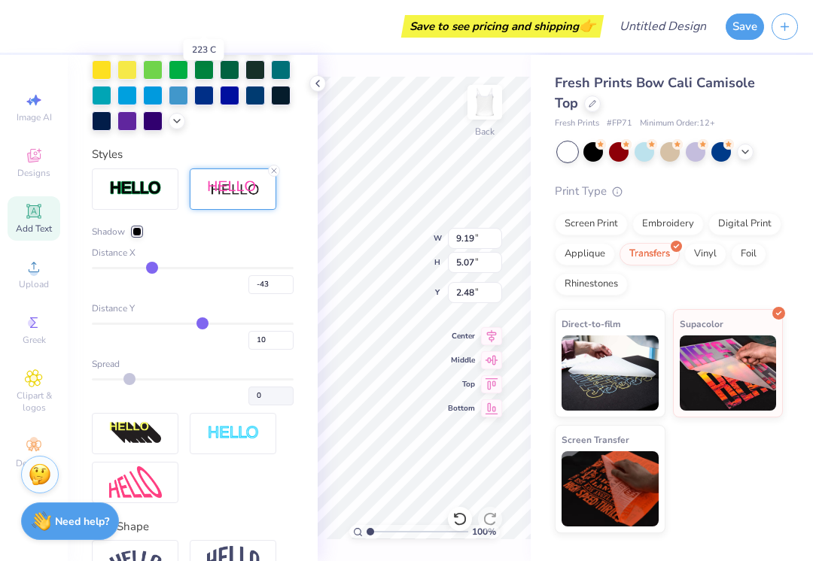
type input "-44"
type input "-45"
type input "-46"
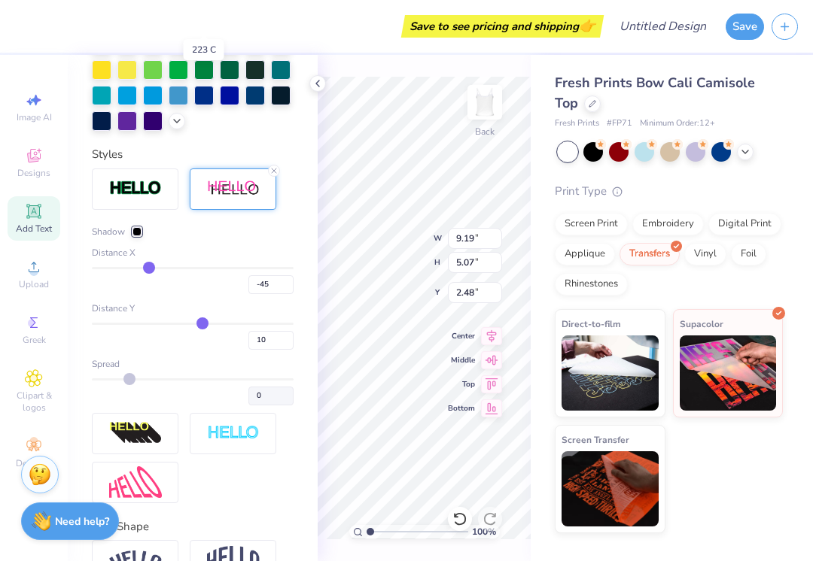
type input "-46"
type input "-47"
type input "4.14"
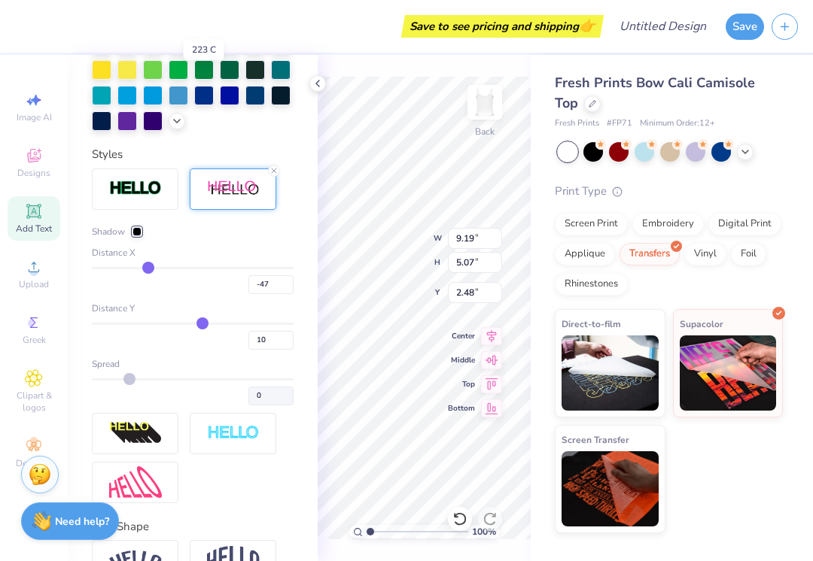
type input "2.95"
